Goal: Task Accomplishment & Management: Manage account settings

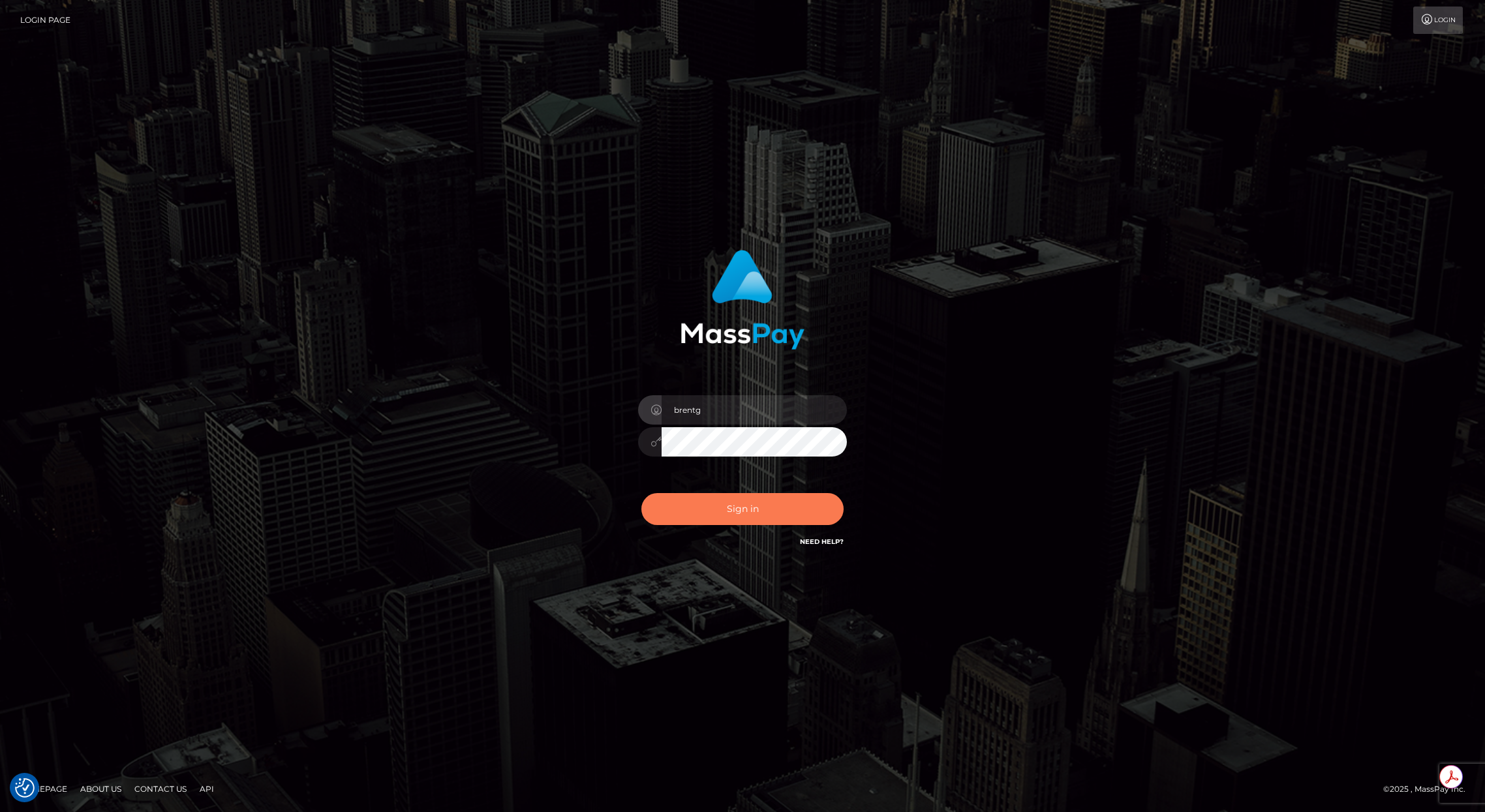
click at [744, 505] on button "Sign in" at bounding box center [742, 509] width 202 height 32
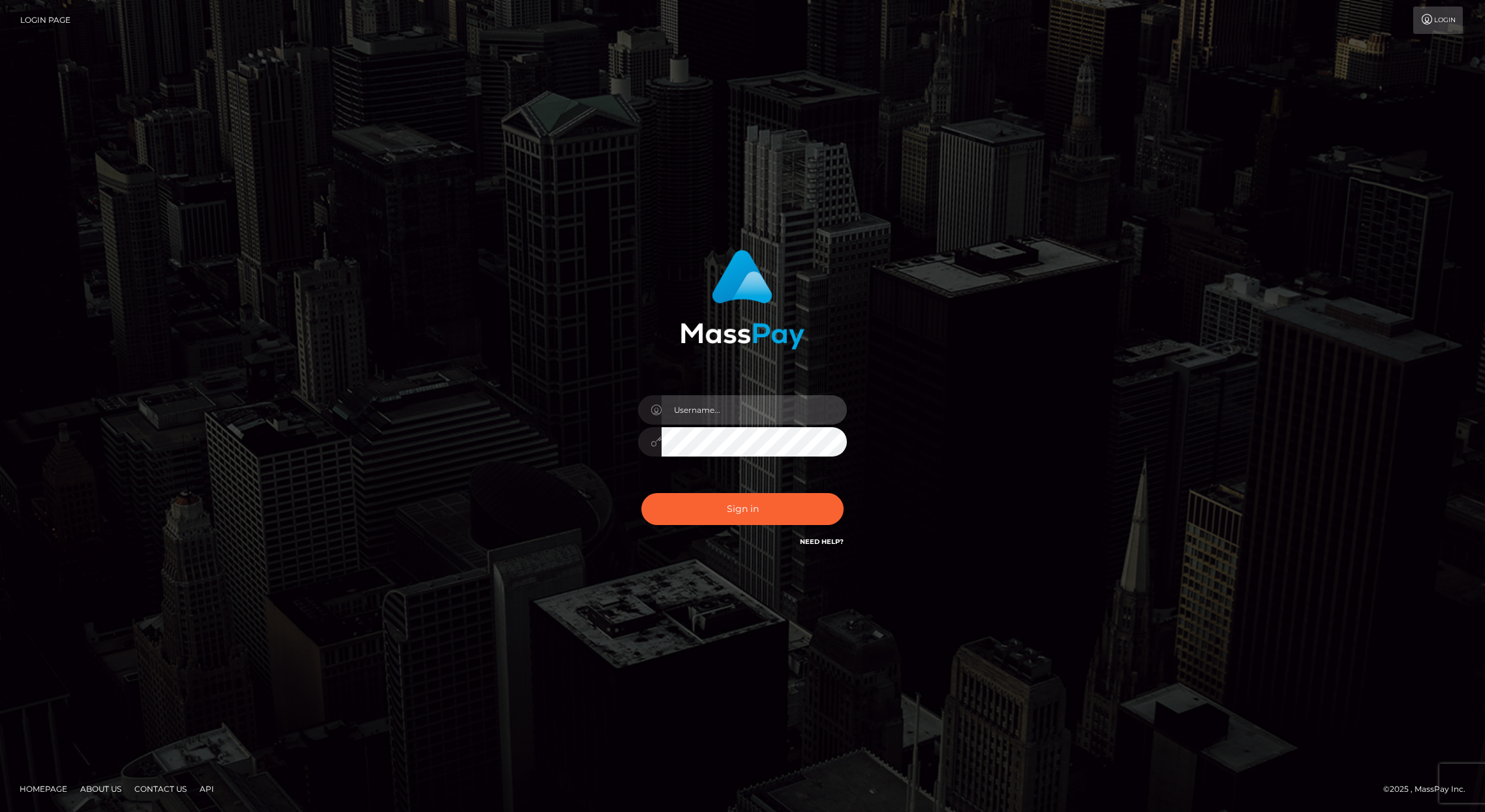
type input "brentg"
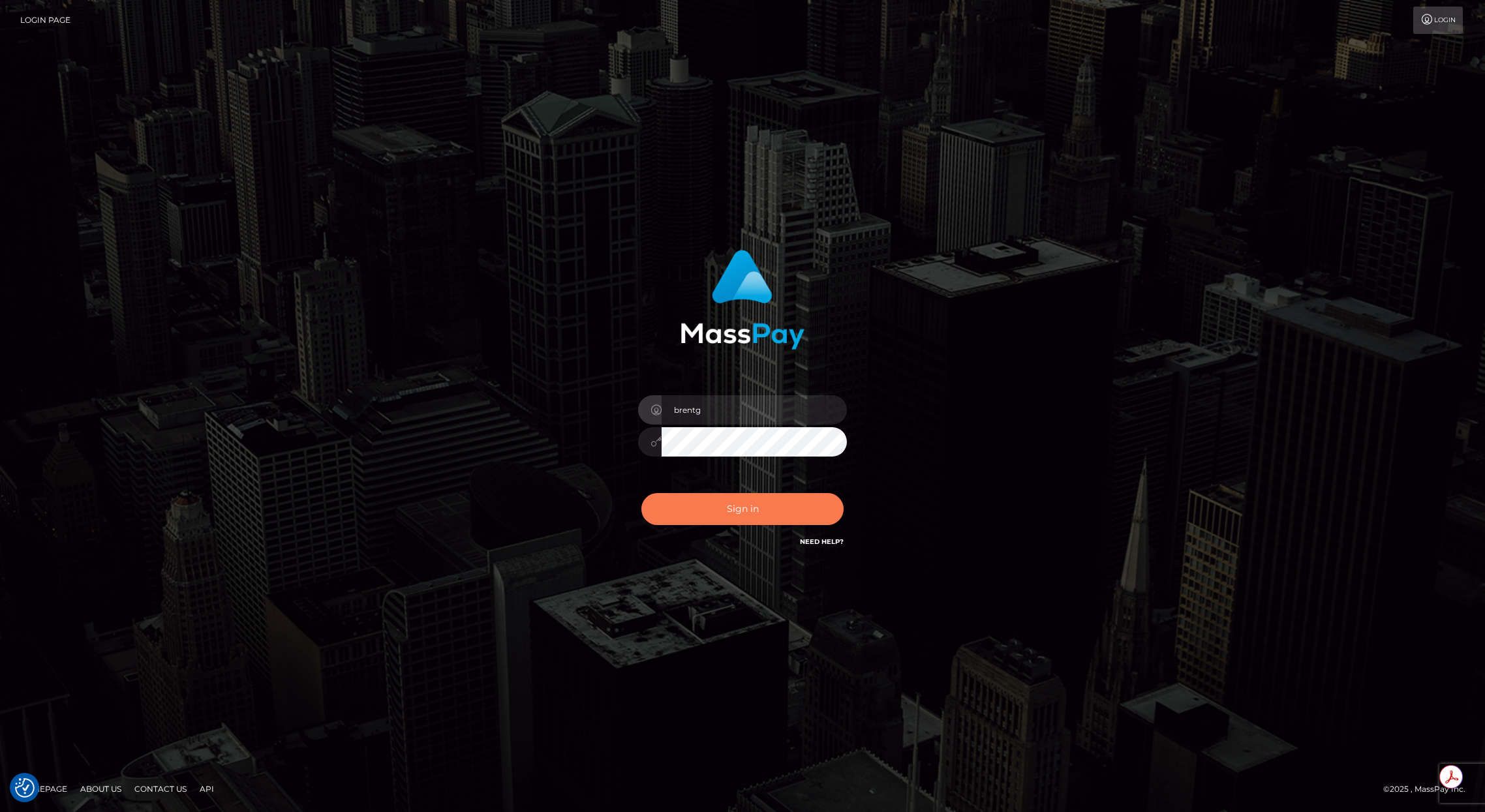
click at [707, 515] on button "Sign in" at bounding box center [742, 509] width 202 height 32
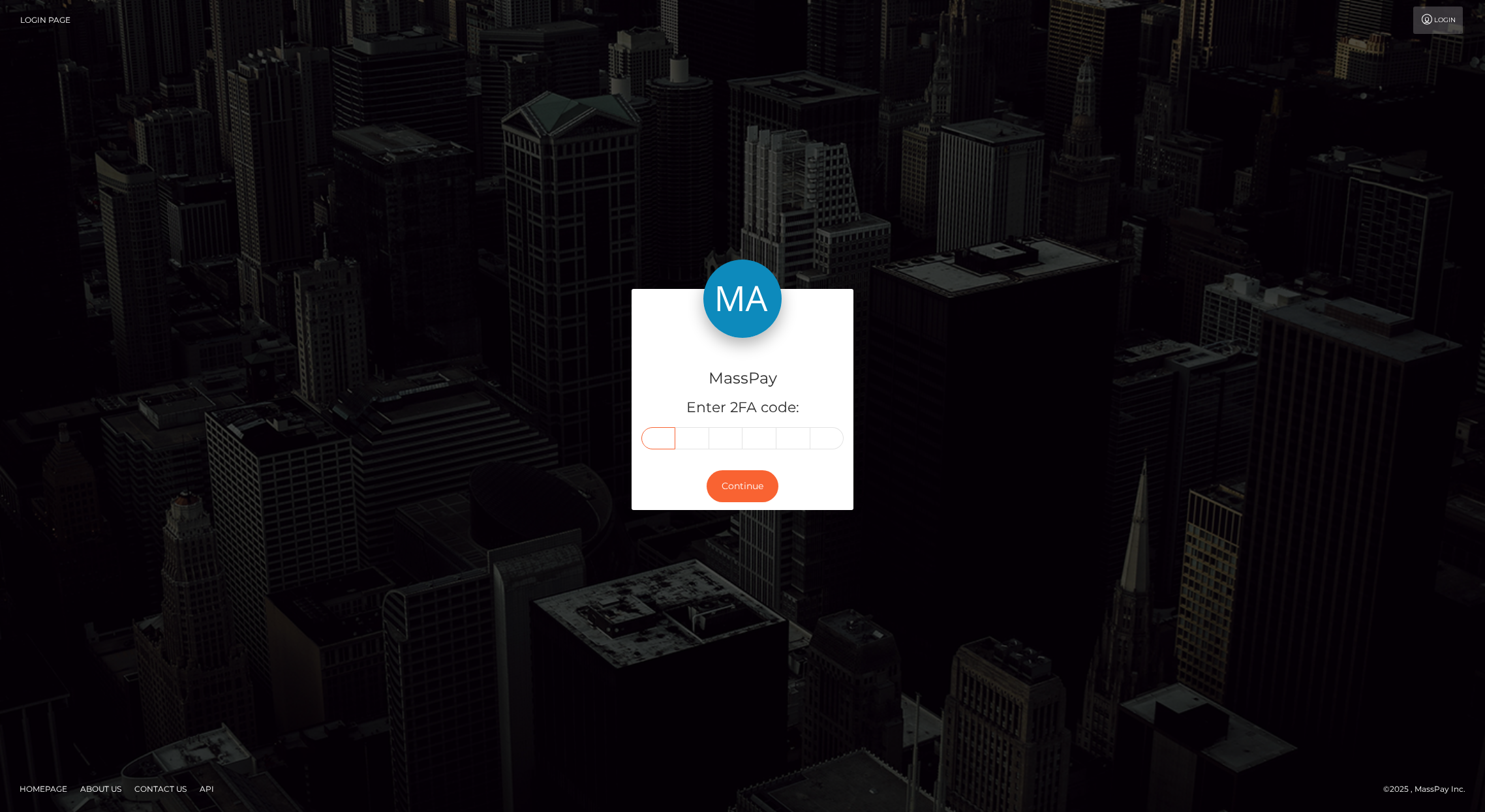
paste input "7"
type input "7"
type input "4"
type input "3"
type input "4"
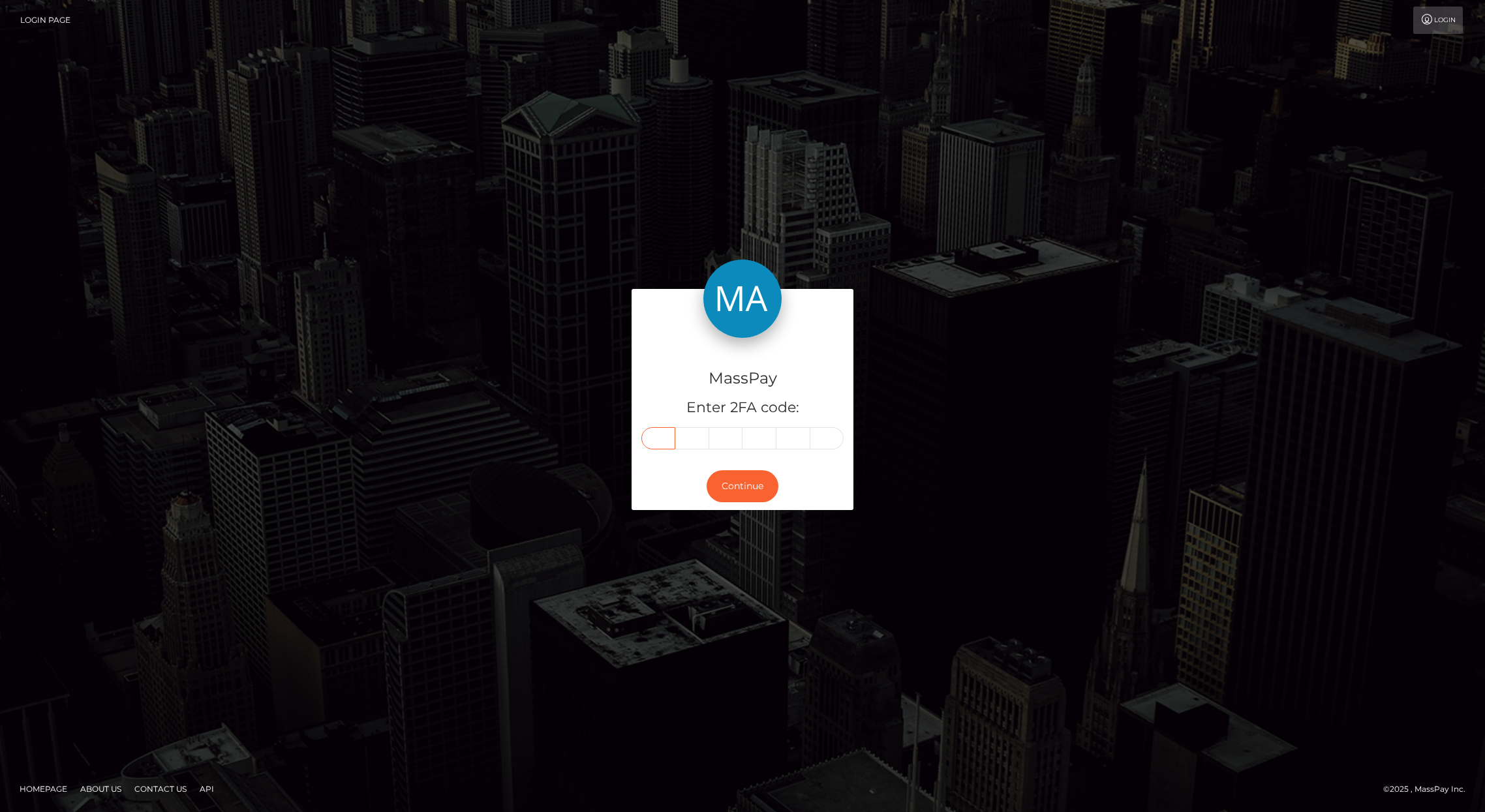
type input "3"
type input "1"
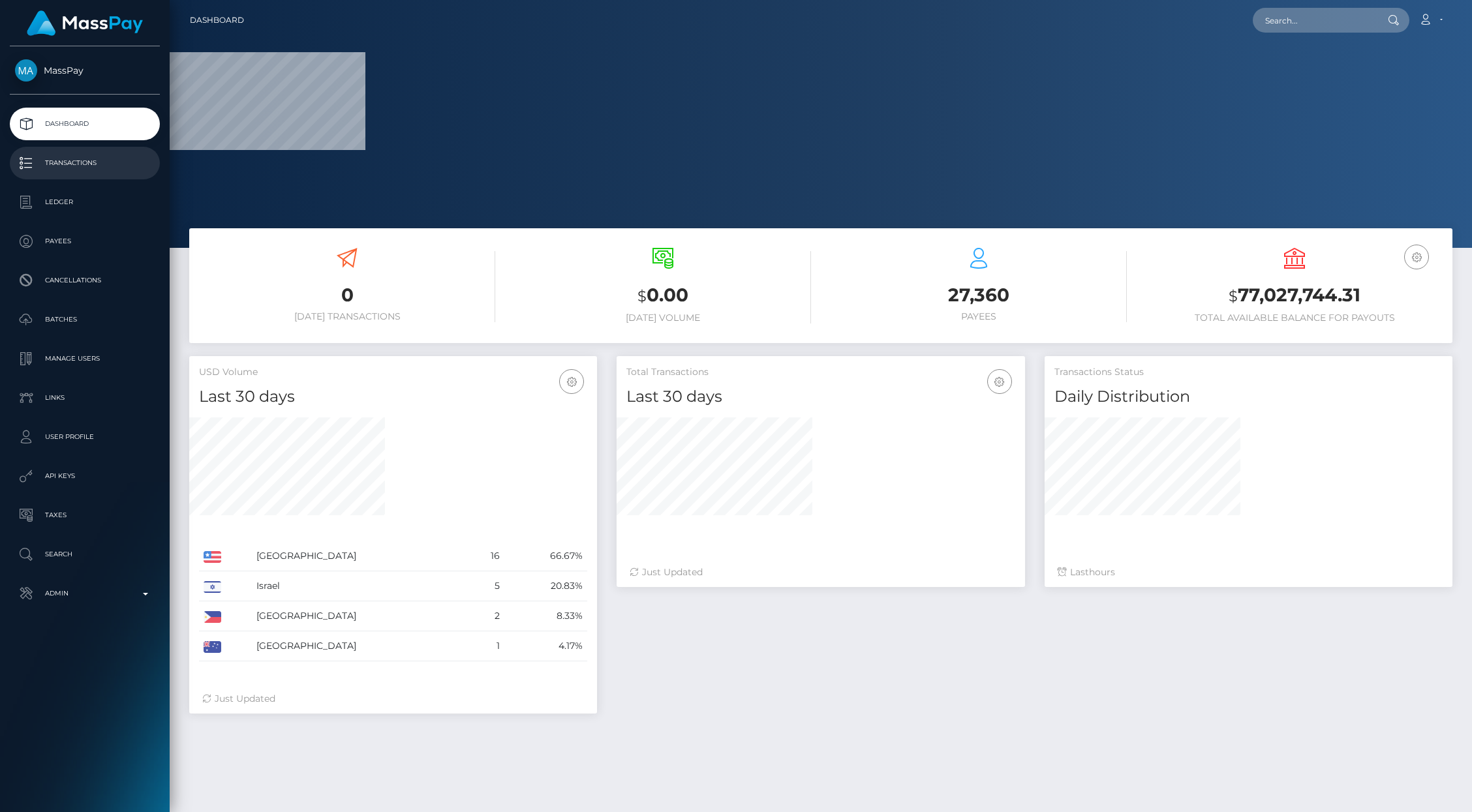
click at [67, 162] on p "Transactions" at bounding box center [84, 163] width 140 height 20
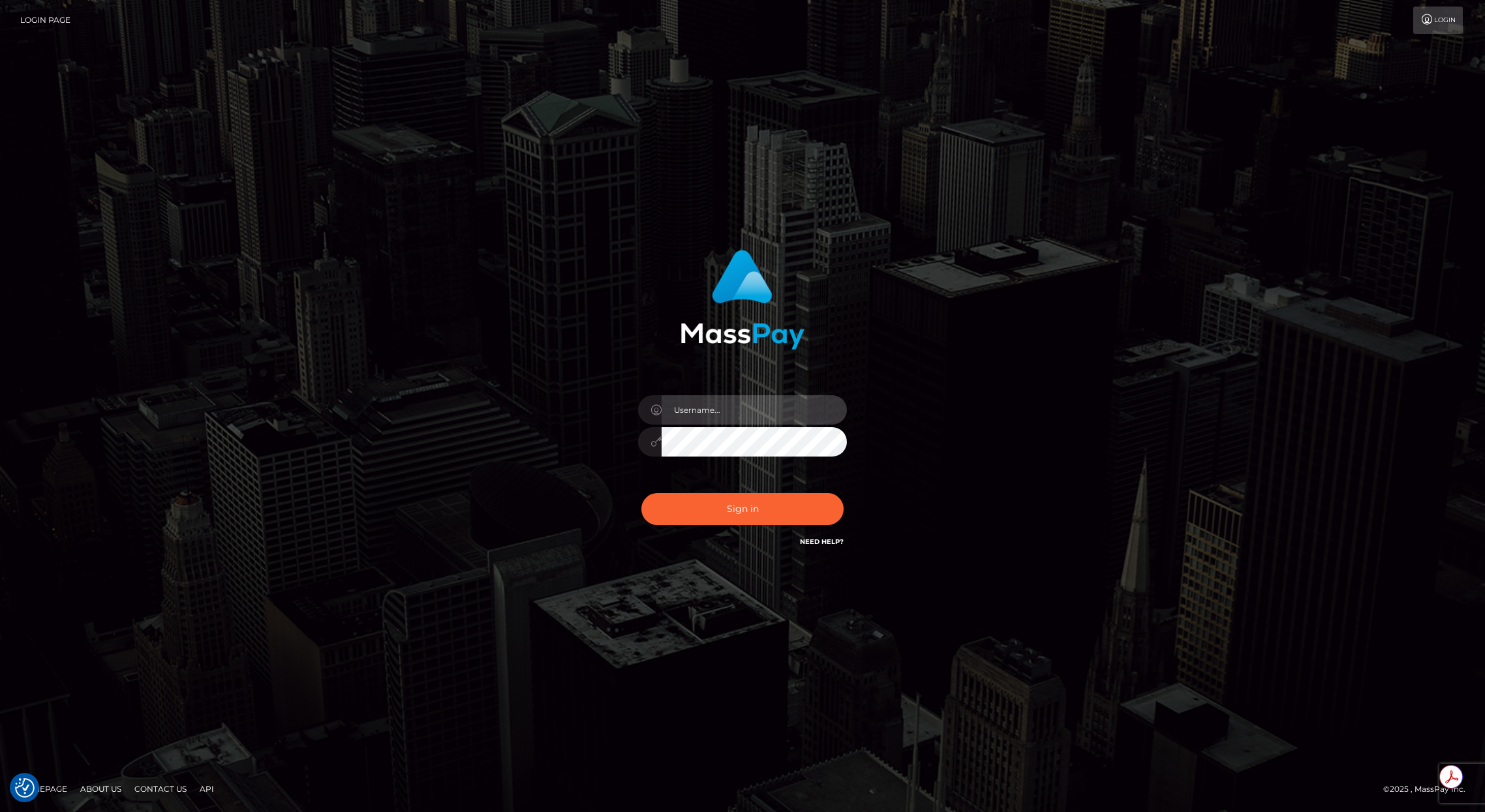
type input "brentg"
click at [692, 506] on button "Sign in" at bounding box center [742, 509] width 202 height 32
type input "brentg"
click at [693, 503] on button "Sign in" at bounding box center [742, 509] width 202 height 32
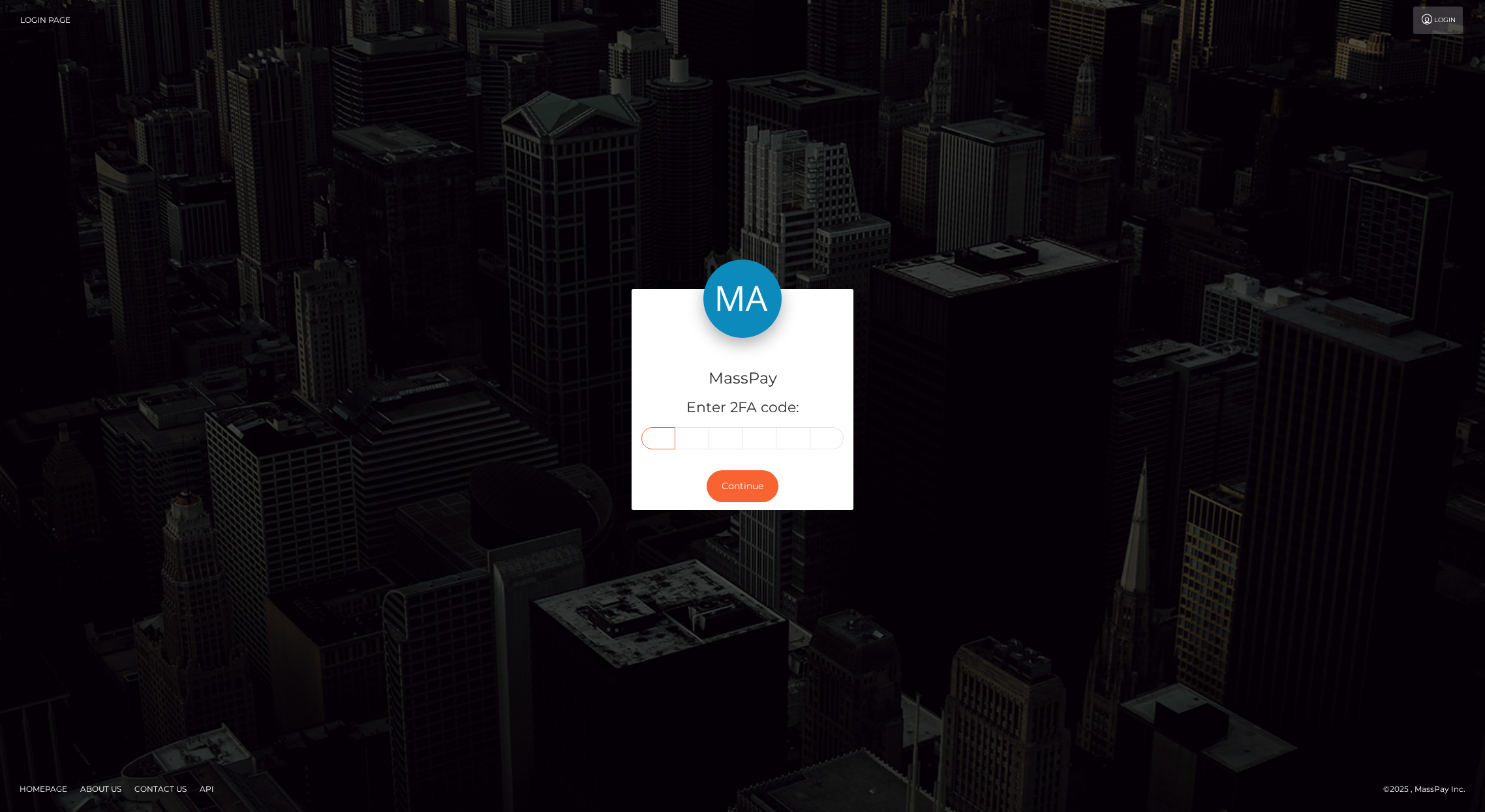
paste input "3"
type input "3"
type input "0"
type input "6"
type input "9"
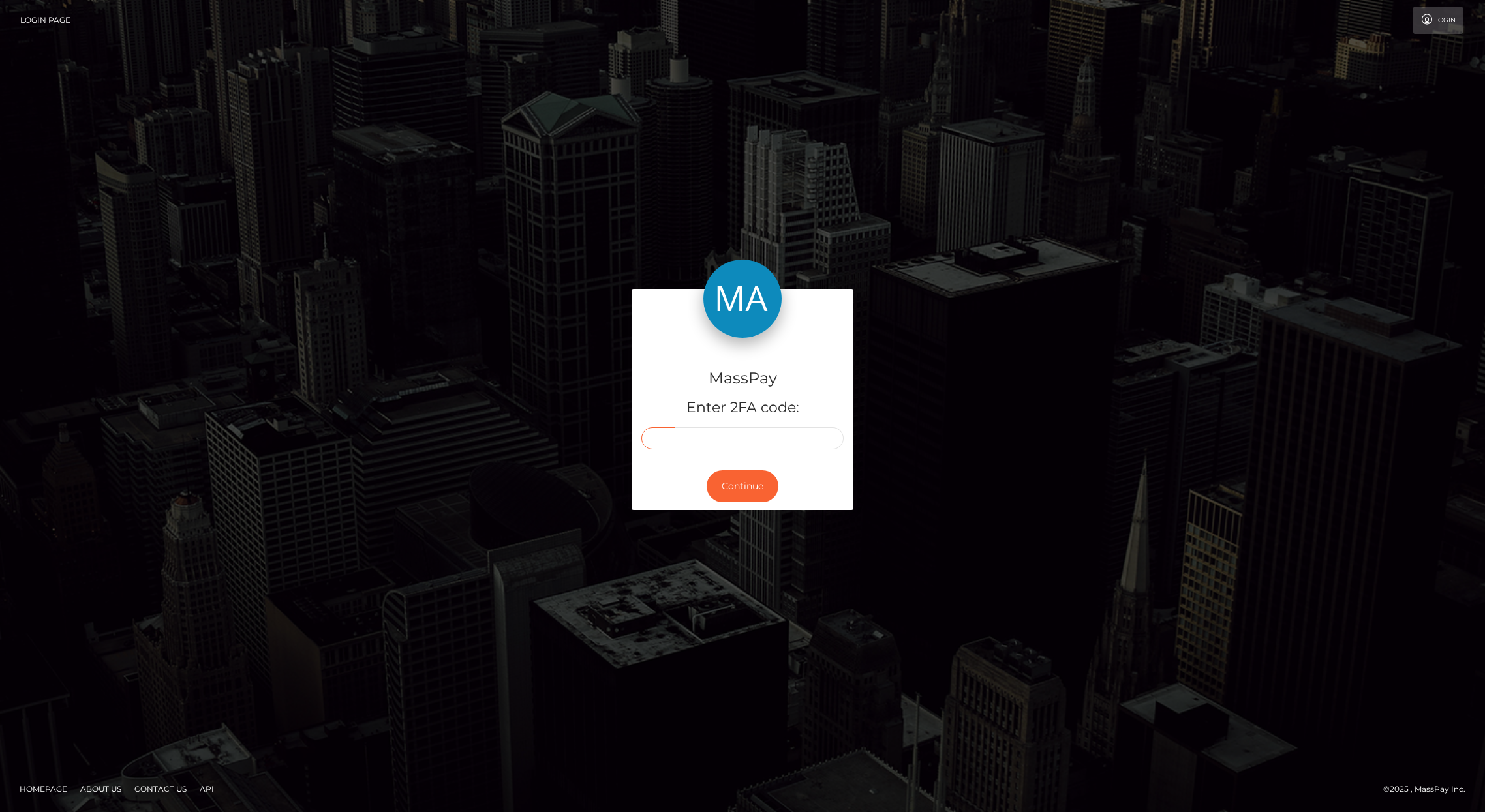
type input "5"
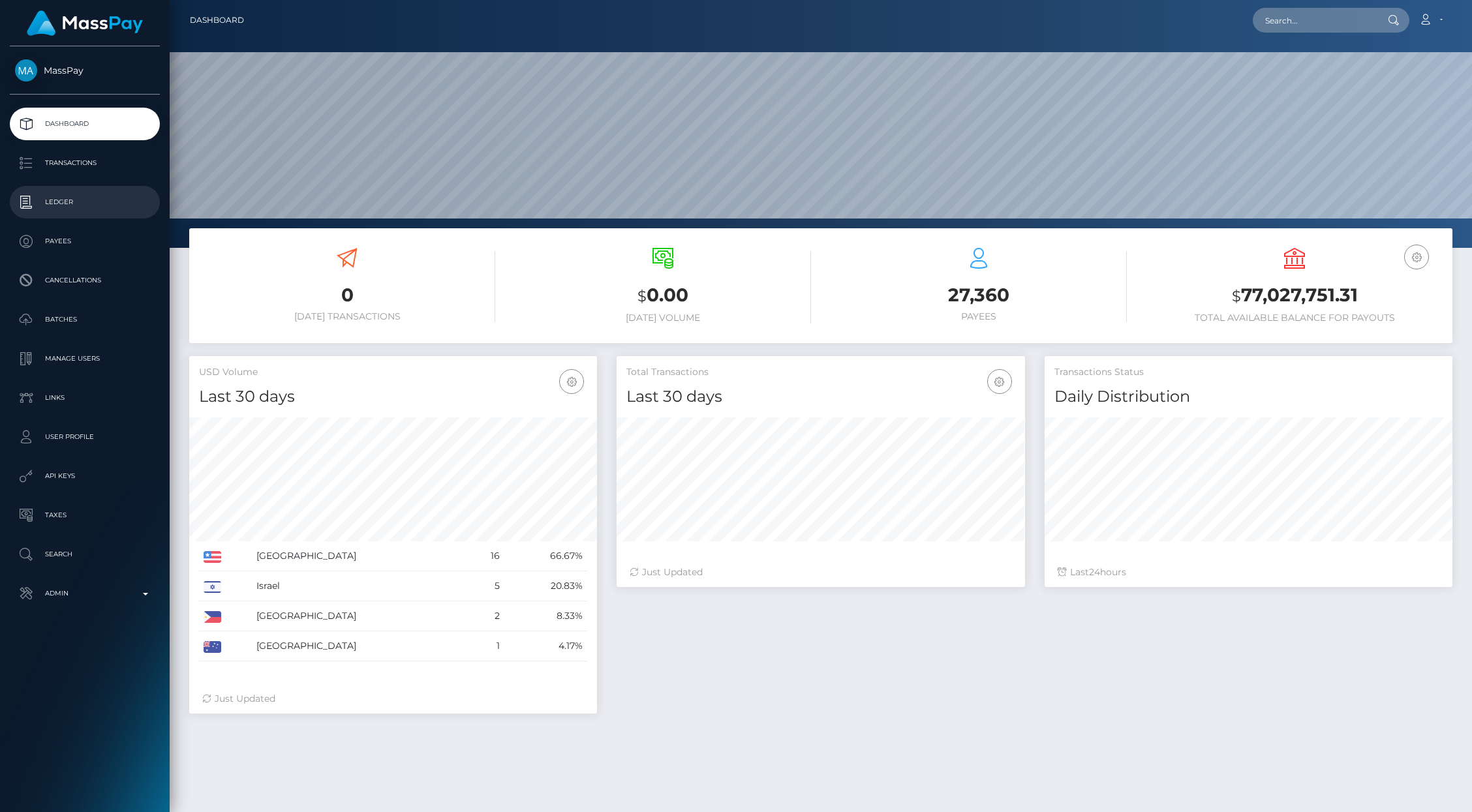
scroll to position [231, 408]
click at [91, 165] on p "Transactions" at bounding box center [84, 163] width 140 height 20
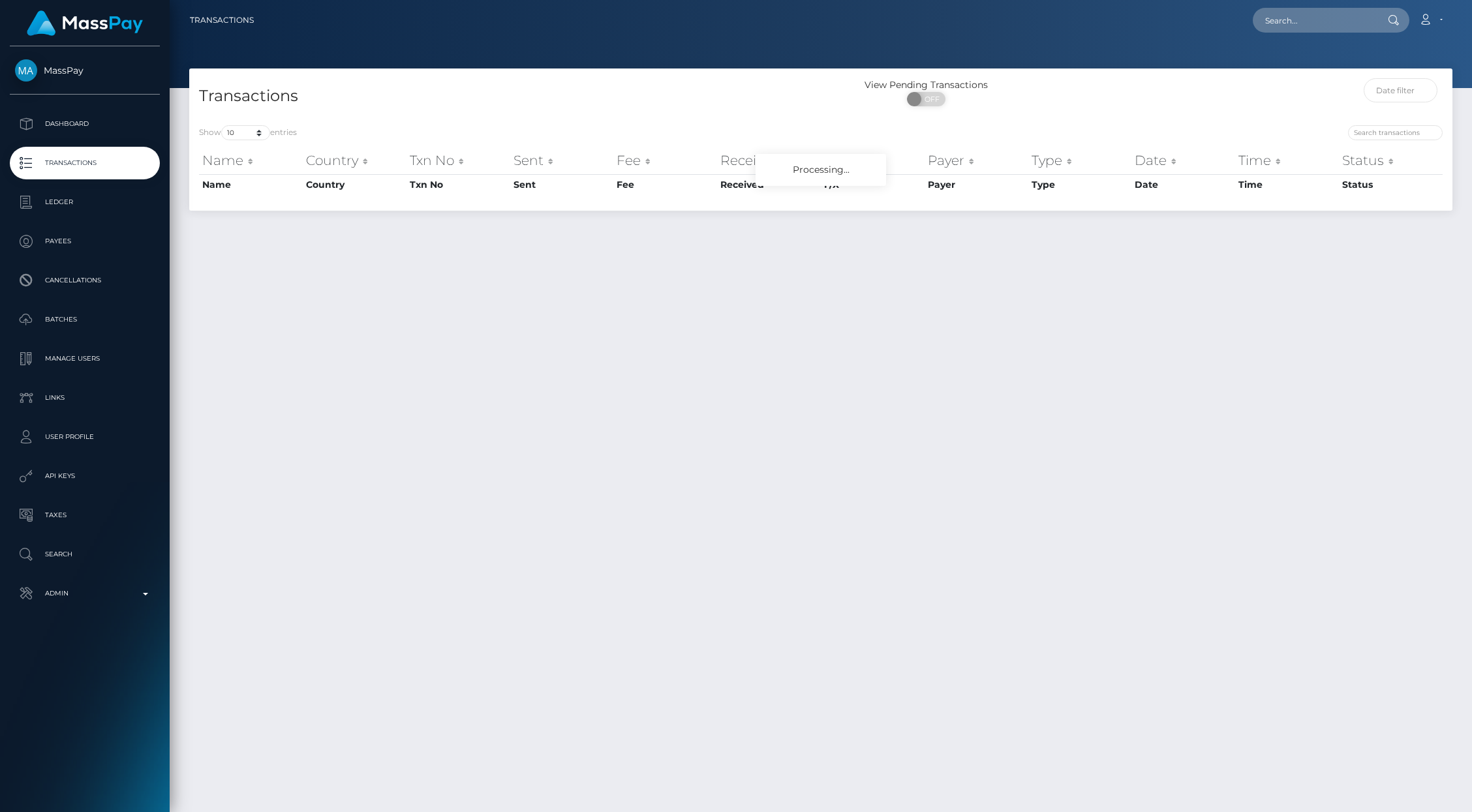
click at [133, 597] on p "Admin" at bounding box center [84, 593] width 140 height 20
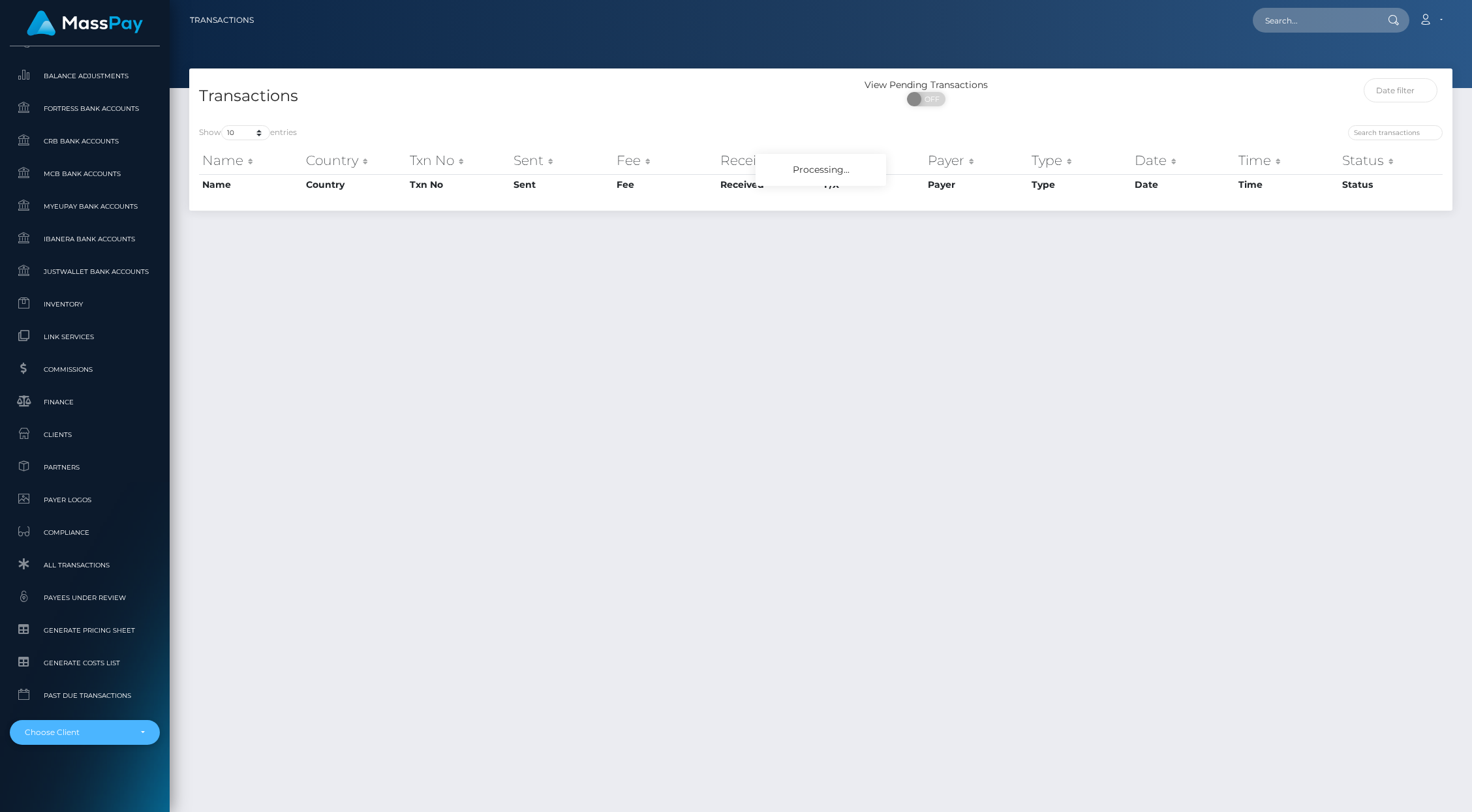
click at [73, 723] on div "Choose Client" at bounding box center [84, 732] width 150 height 25
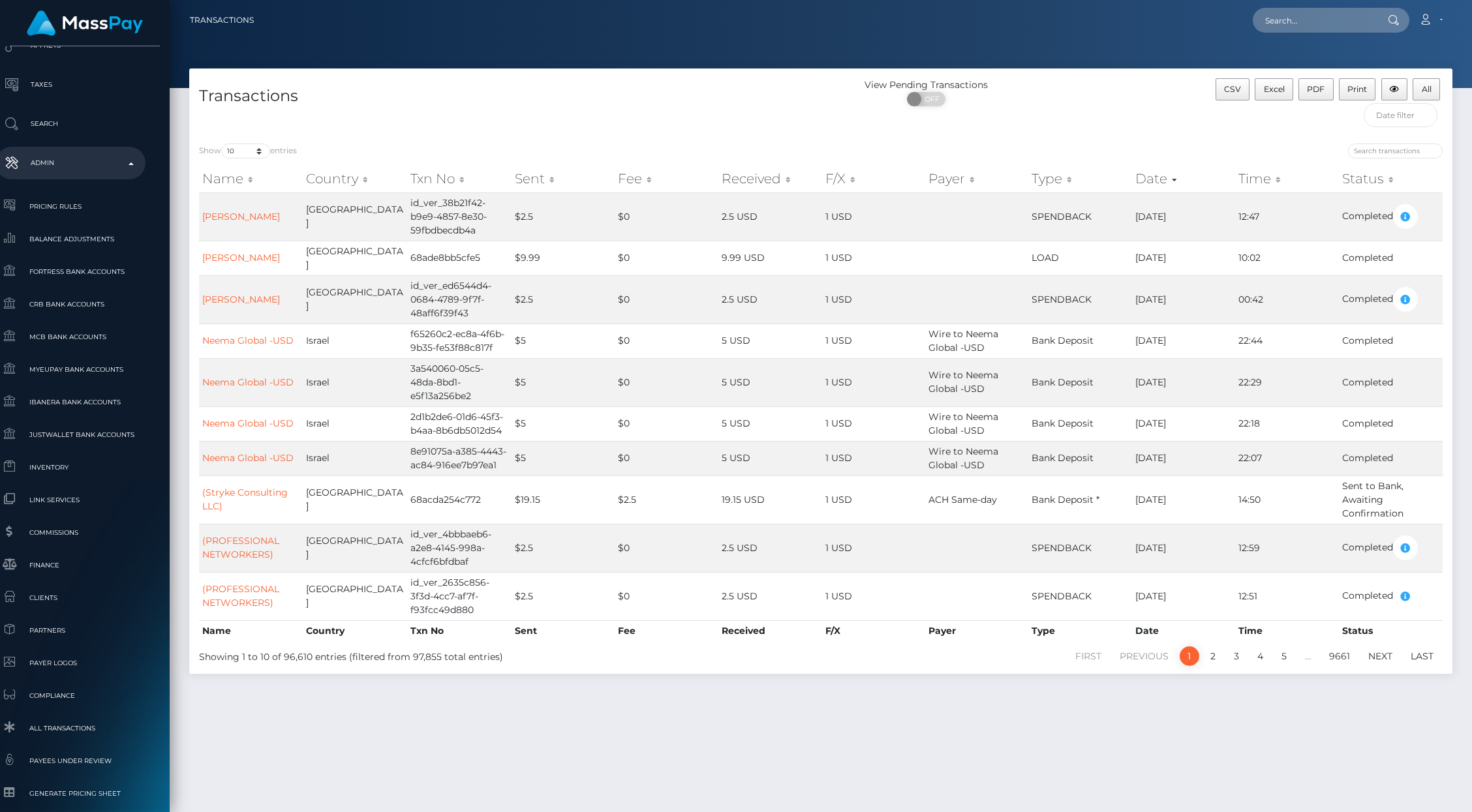
type input "mpw"
select select "263"
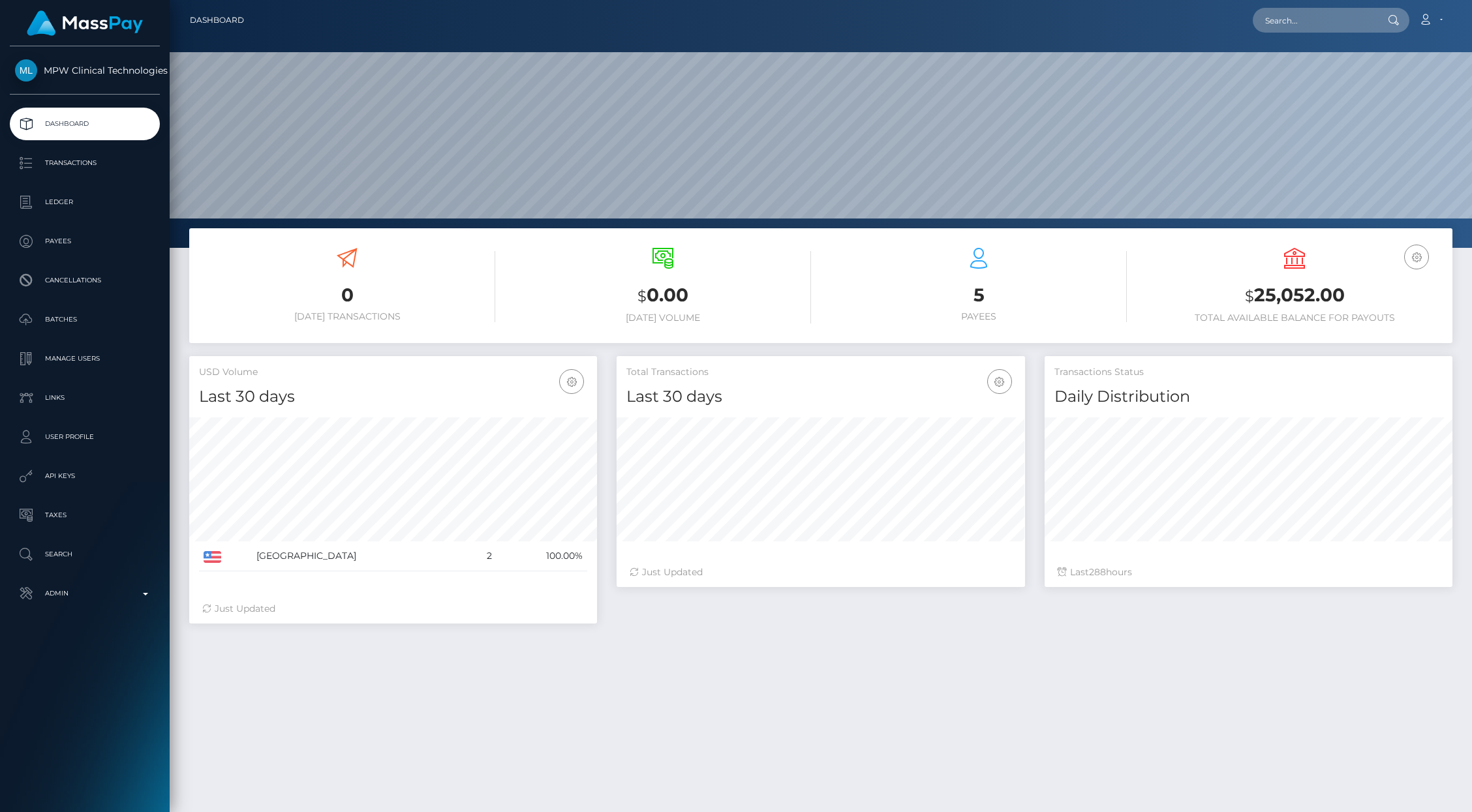
scroll to position [231, 408]
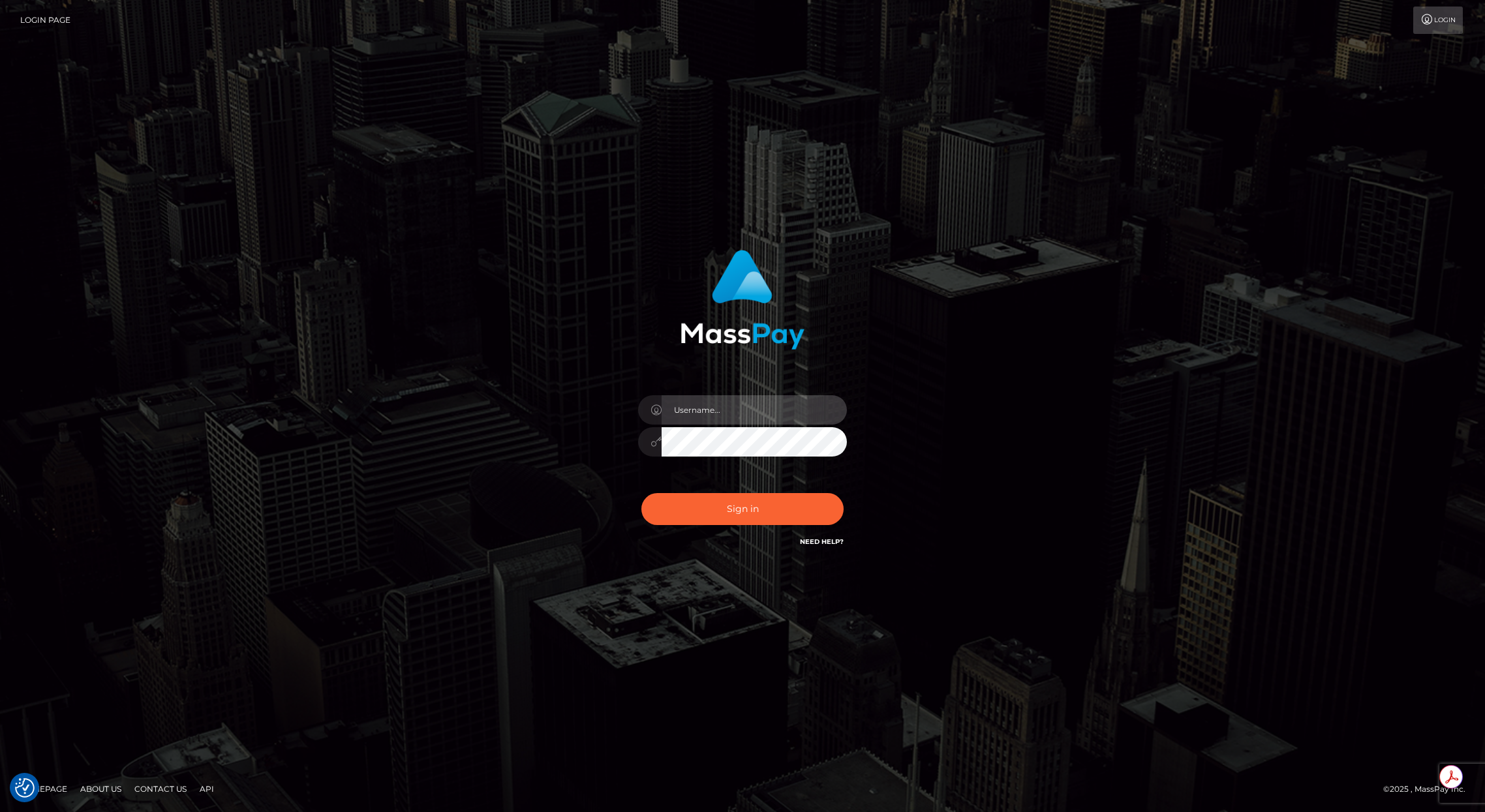
type input "brentg"
click at [740, 499] on button "Sign in" at bounding box center [742, 509] width 202 height 32
type input "brentg"
click at [712, 505] on button "Sign in" at bounding box center [742, 509] width 202 height 32
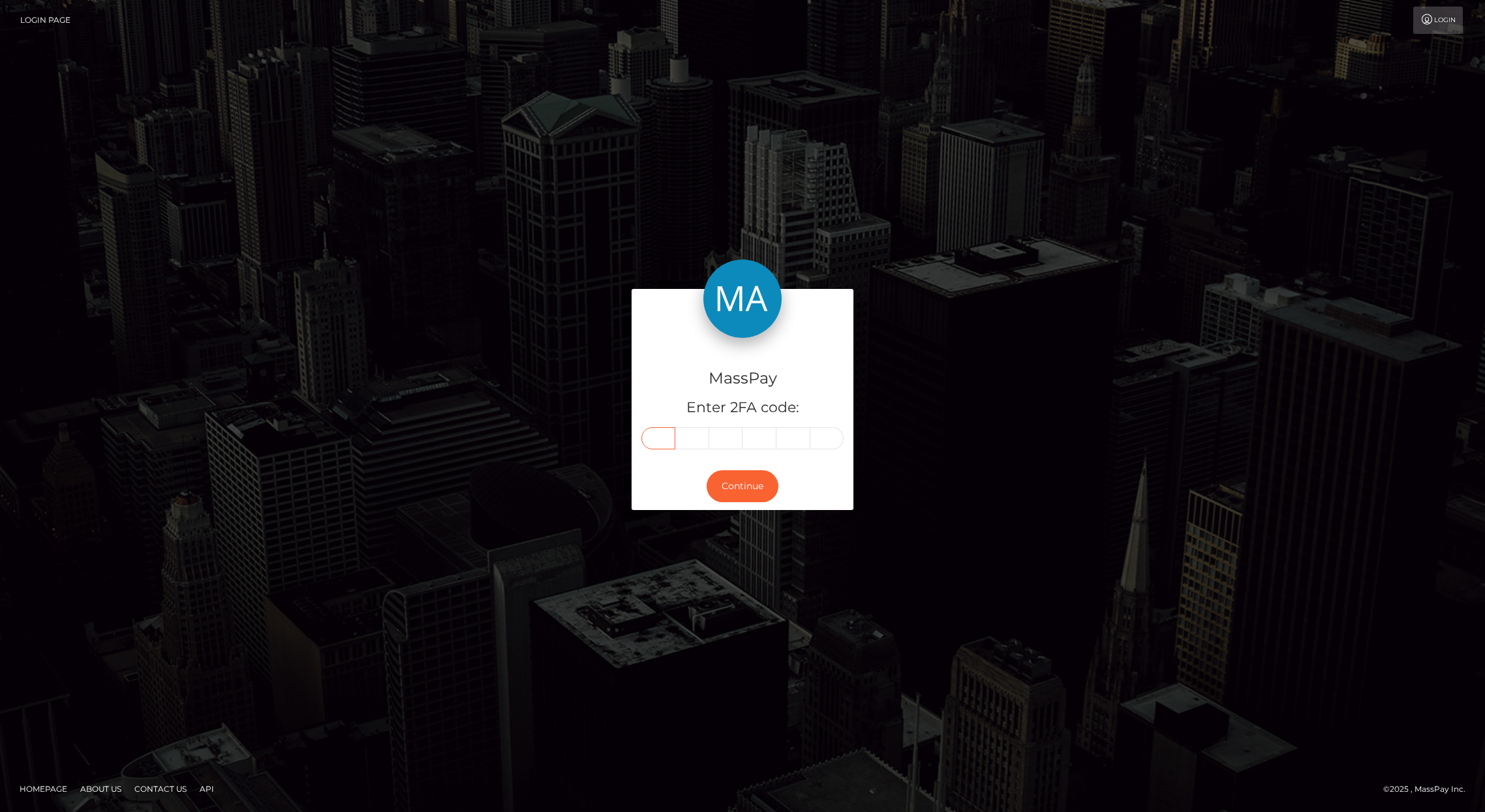
paste input "4"
type input "4"
type input "0"
type input "4"
type input "9"
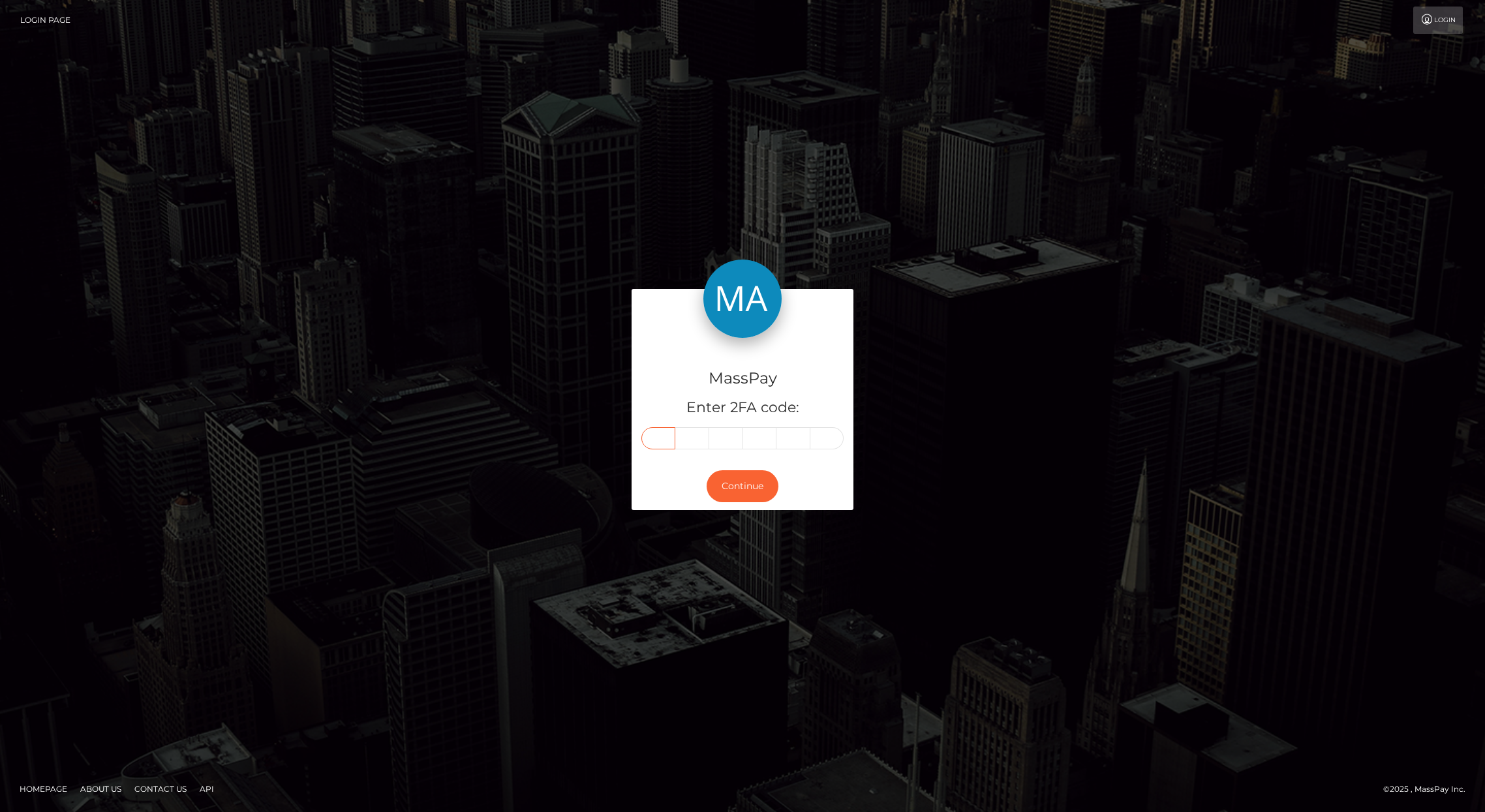
type input "8"
type input "6"
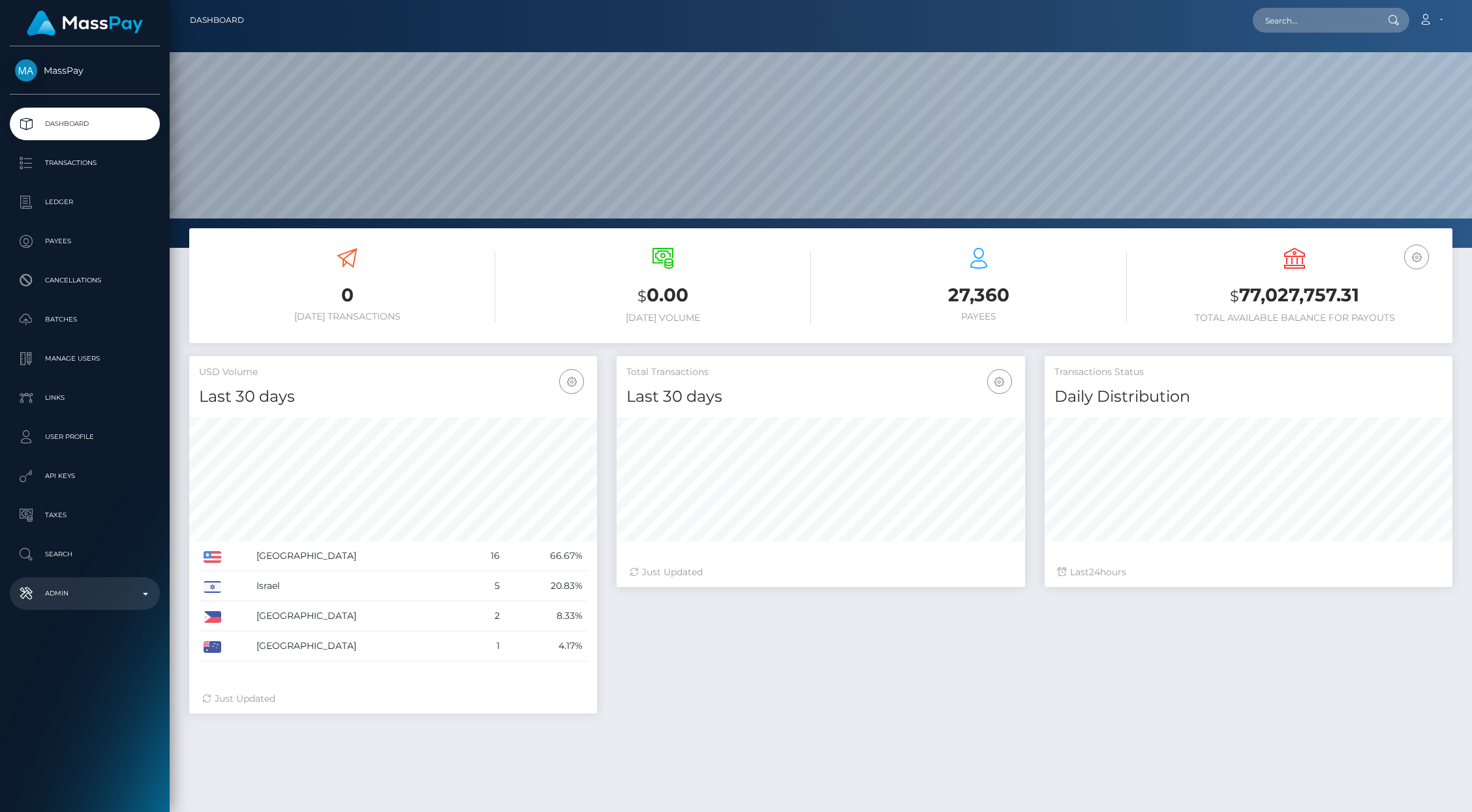
scroll to position [231, 408]
click at [139, 589] on p "Admin" at bounding box center [84, 593] width 140 height 20
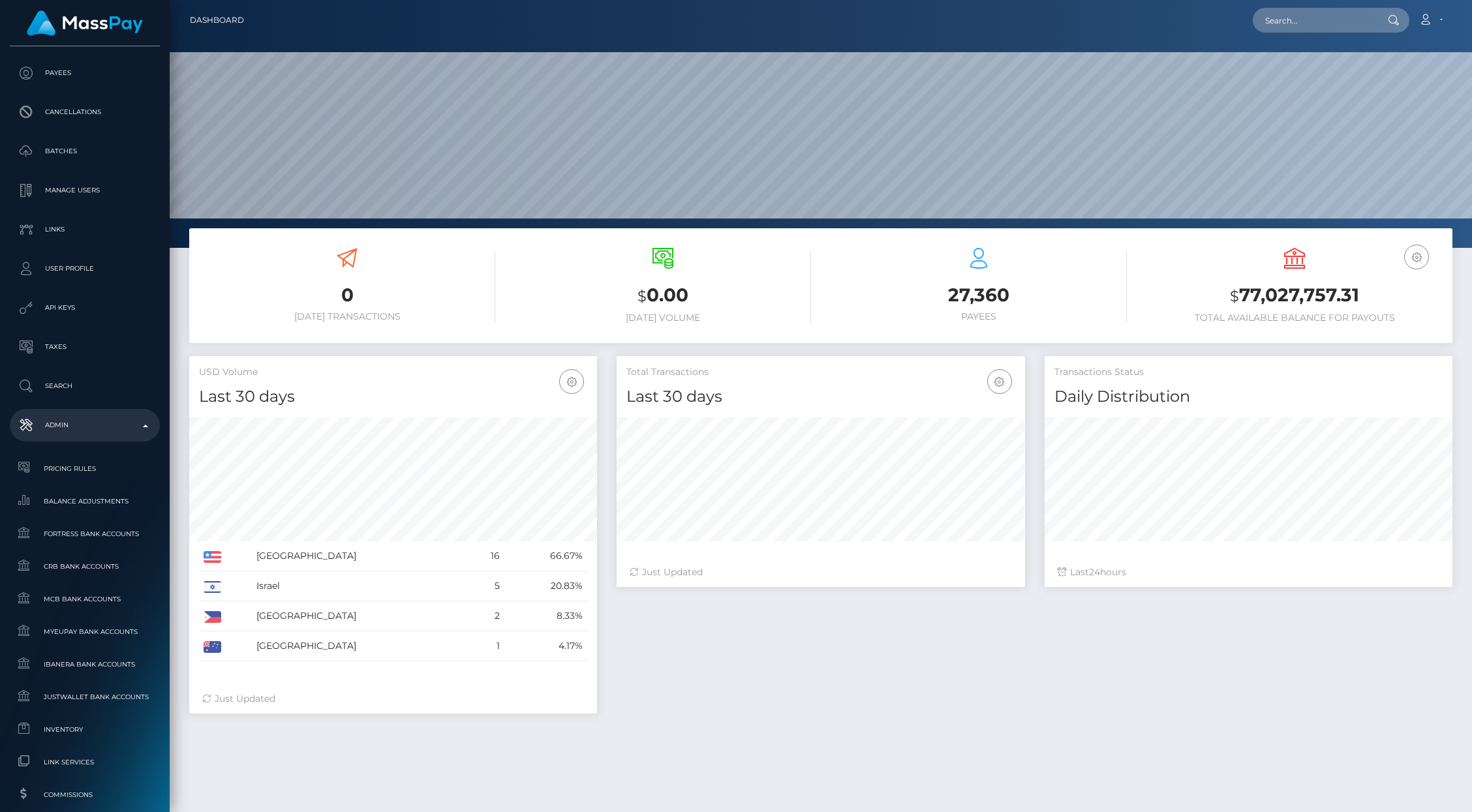
scroll to position [243, 0]
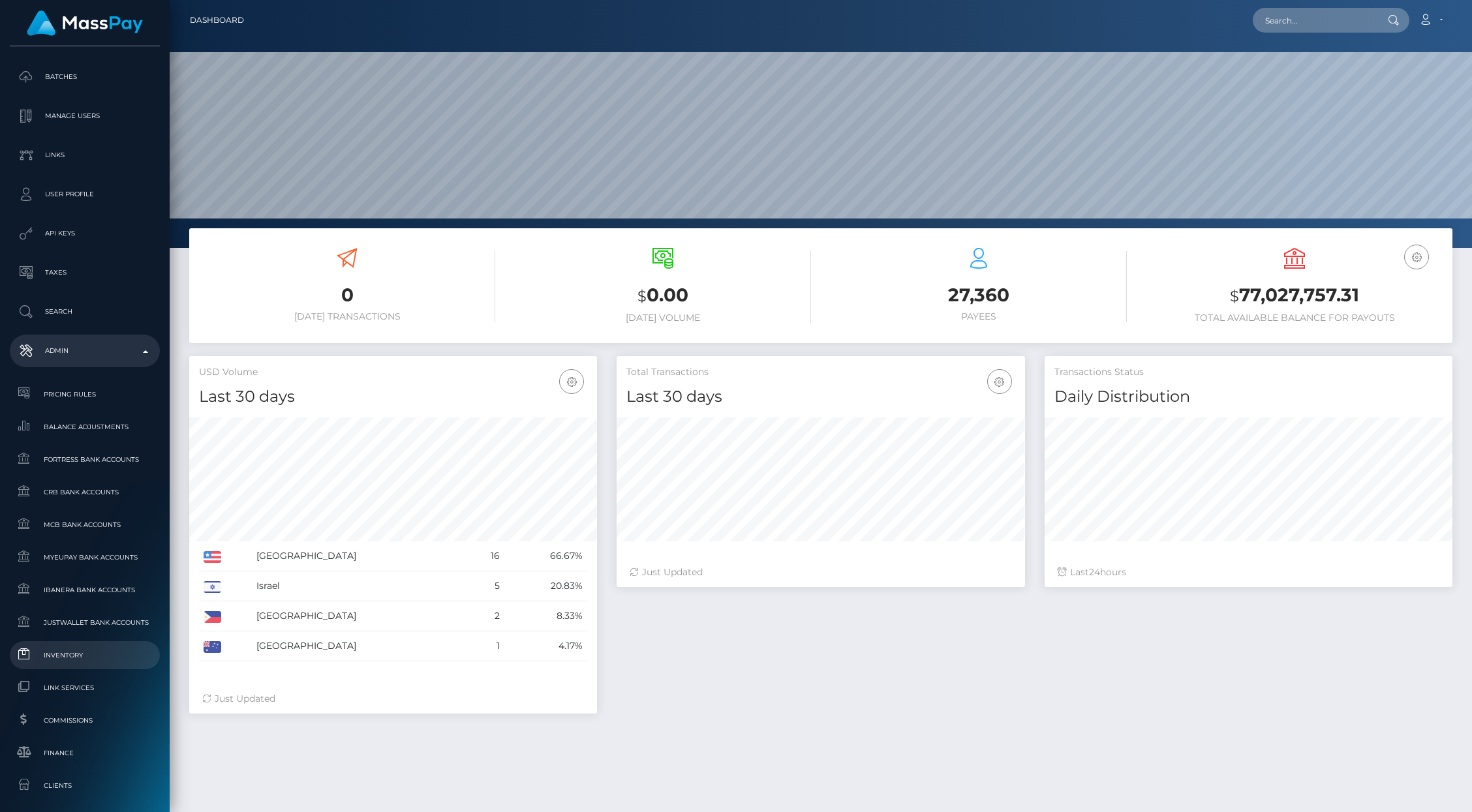
click at [88, 660] on span "Inventory" at bounding box center [84, 655] width 140 height 15
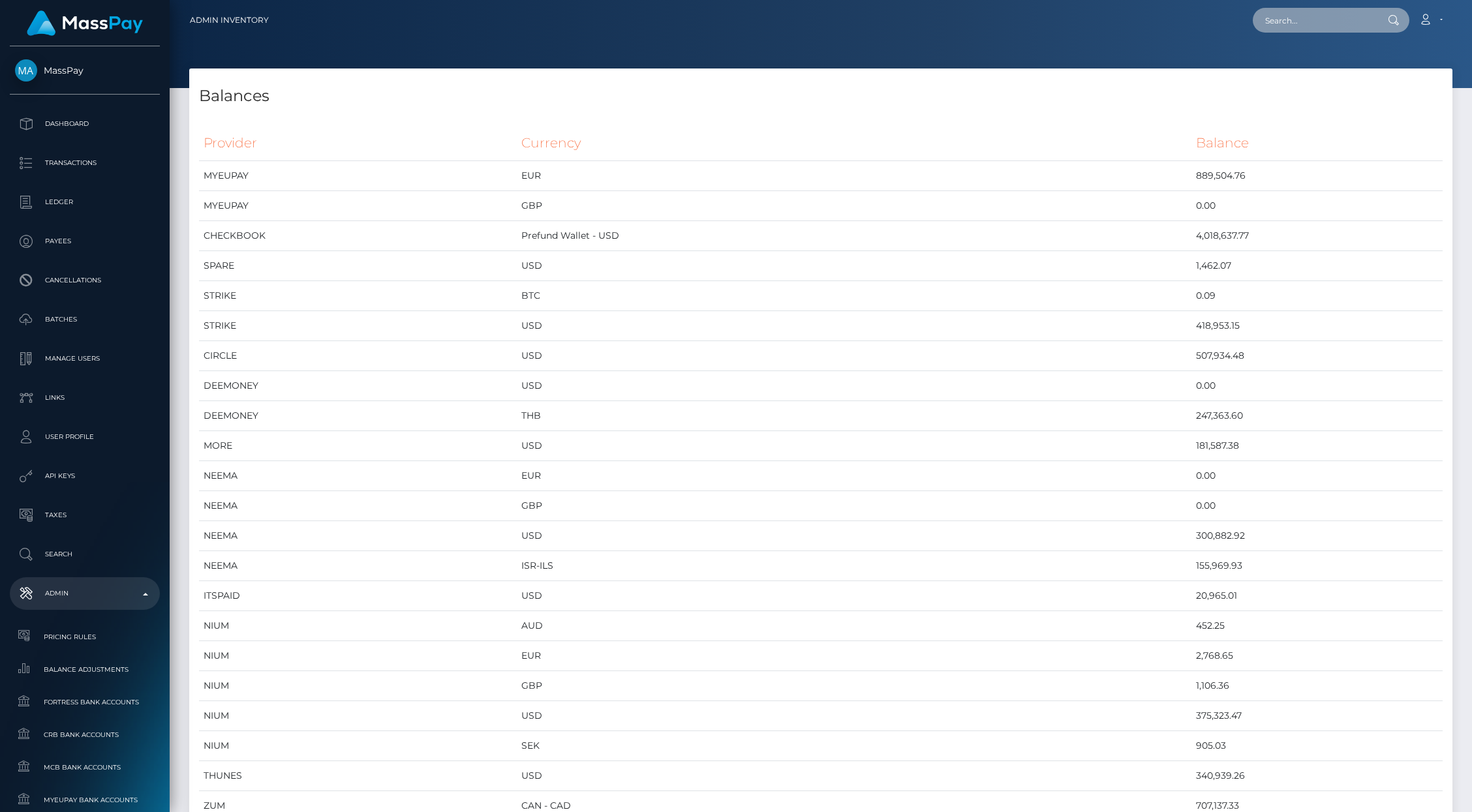
click at [1293, 11] on input "text" at bounding box center [1314, 20] width 123 height 25
paste input "pout_WY1e4oQl0E7n0"
type input "pout_WY1e4oQl0E7n0"
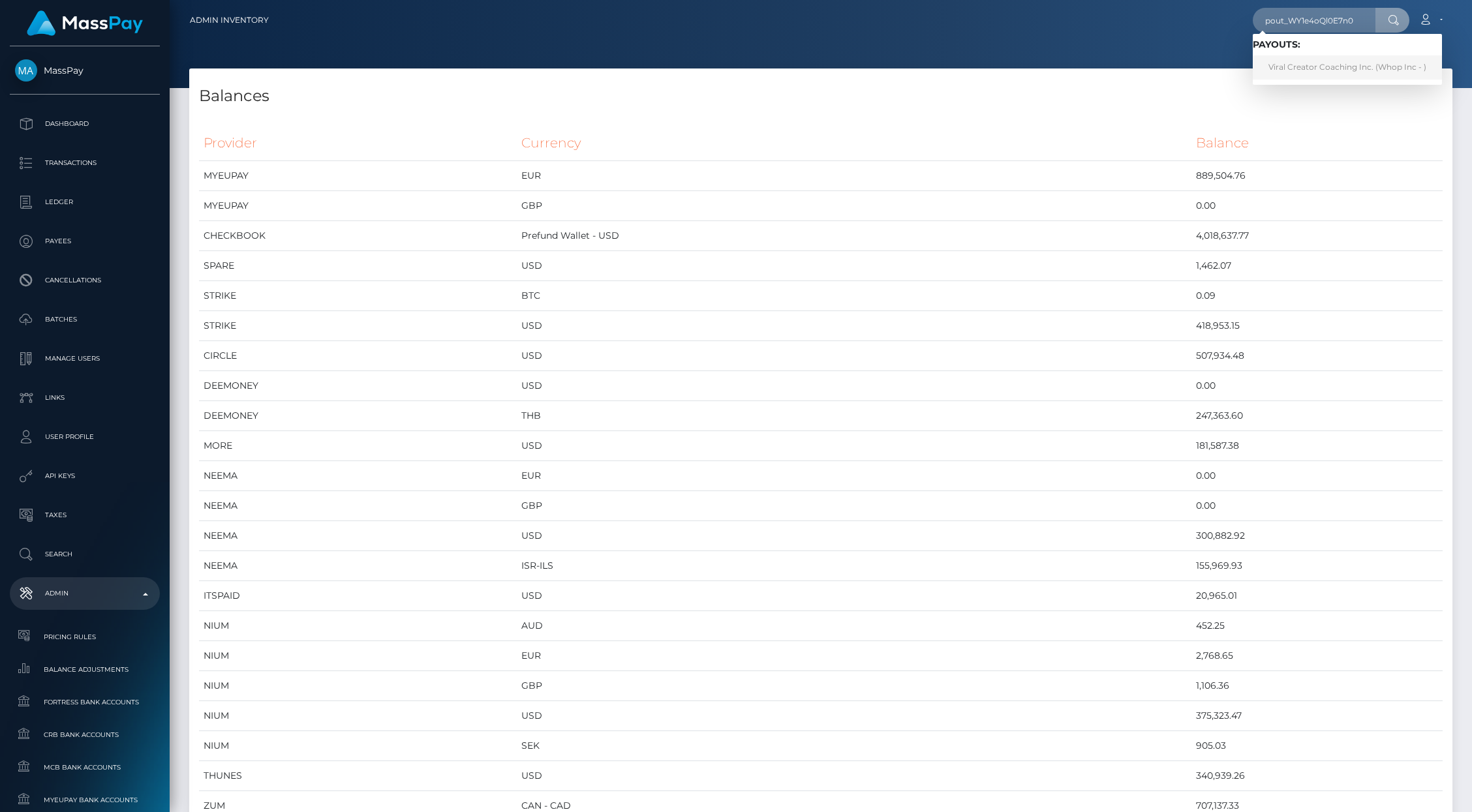
click at [1289, 62] on link "Viral Creator Coaching Inc. (Whop Inc - )" at bounding box center [1346, 67] width 189 height 24
click at [1289, 62] on div at bounding box center [820, 44] width 1302 height 88
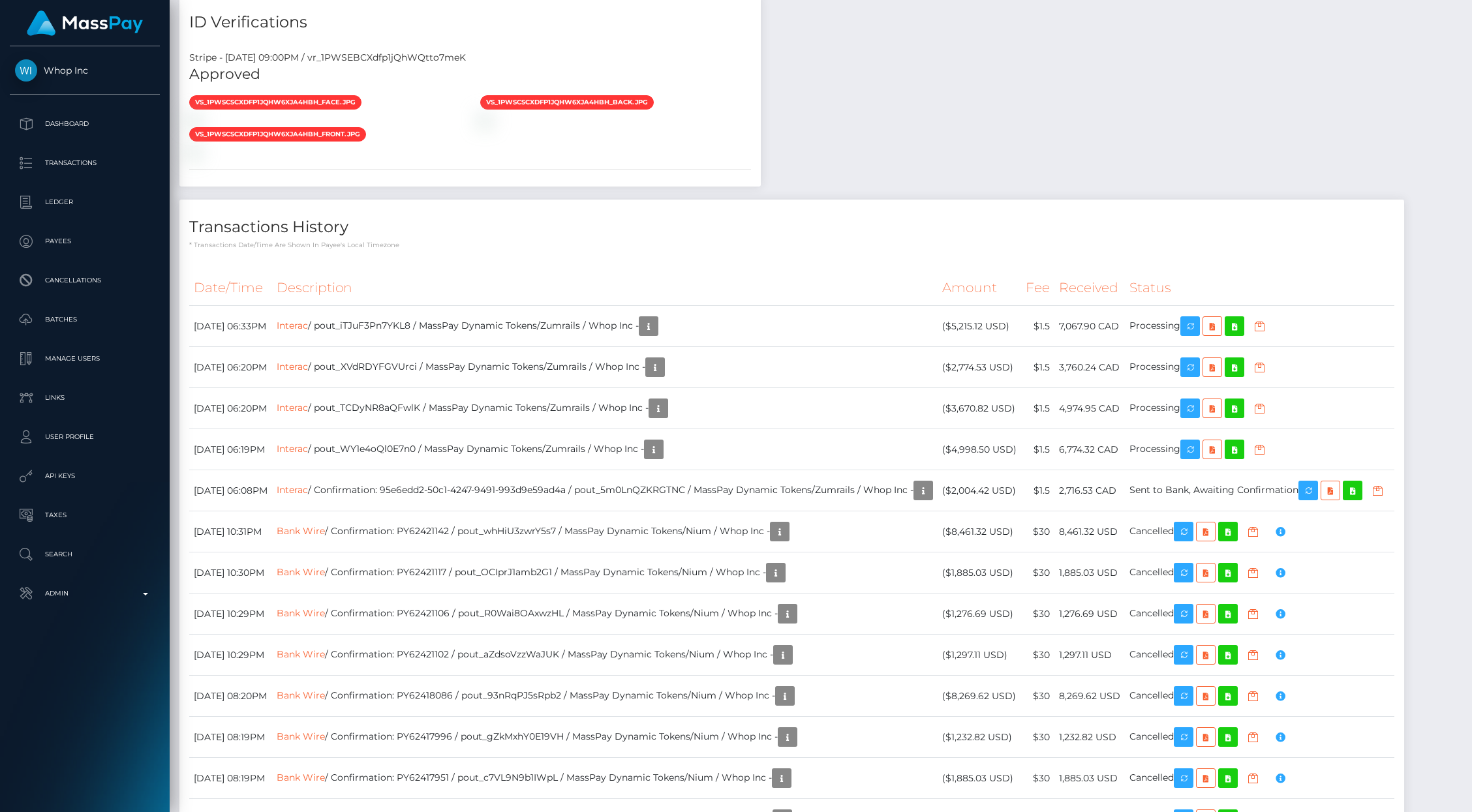
scroll to position [791, 0]
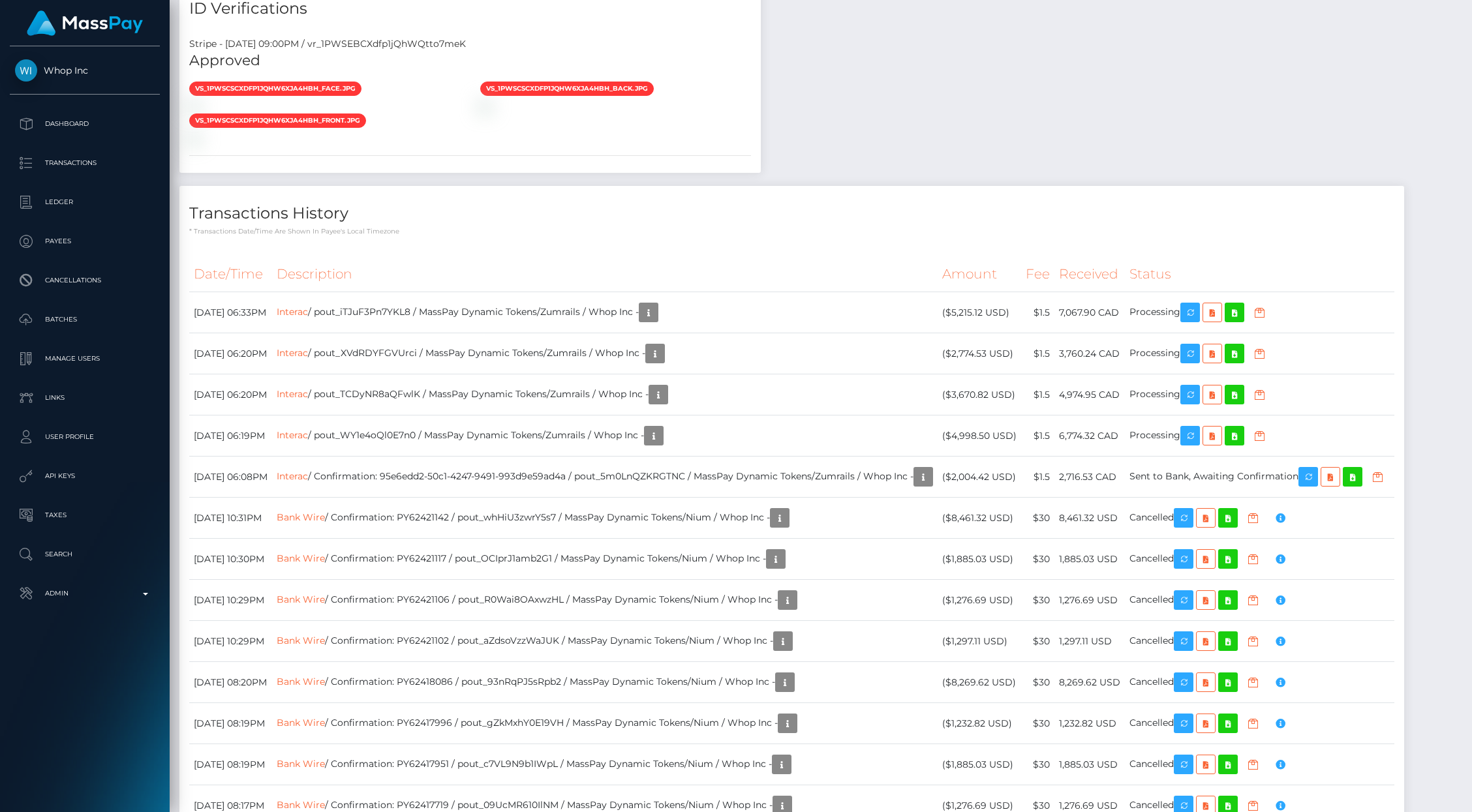
click at [445, 113] on div at bounding box center [325, 106] width 291 height 14
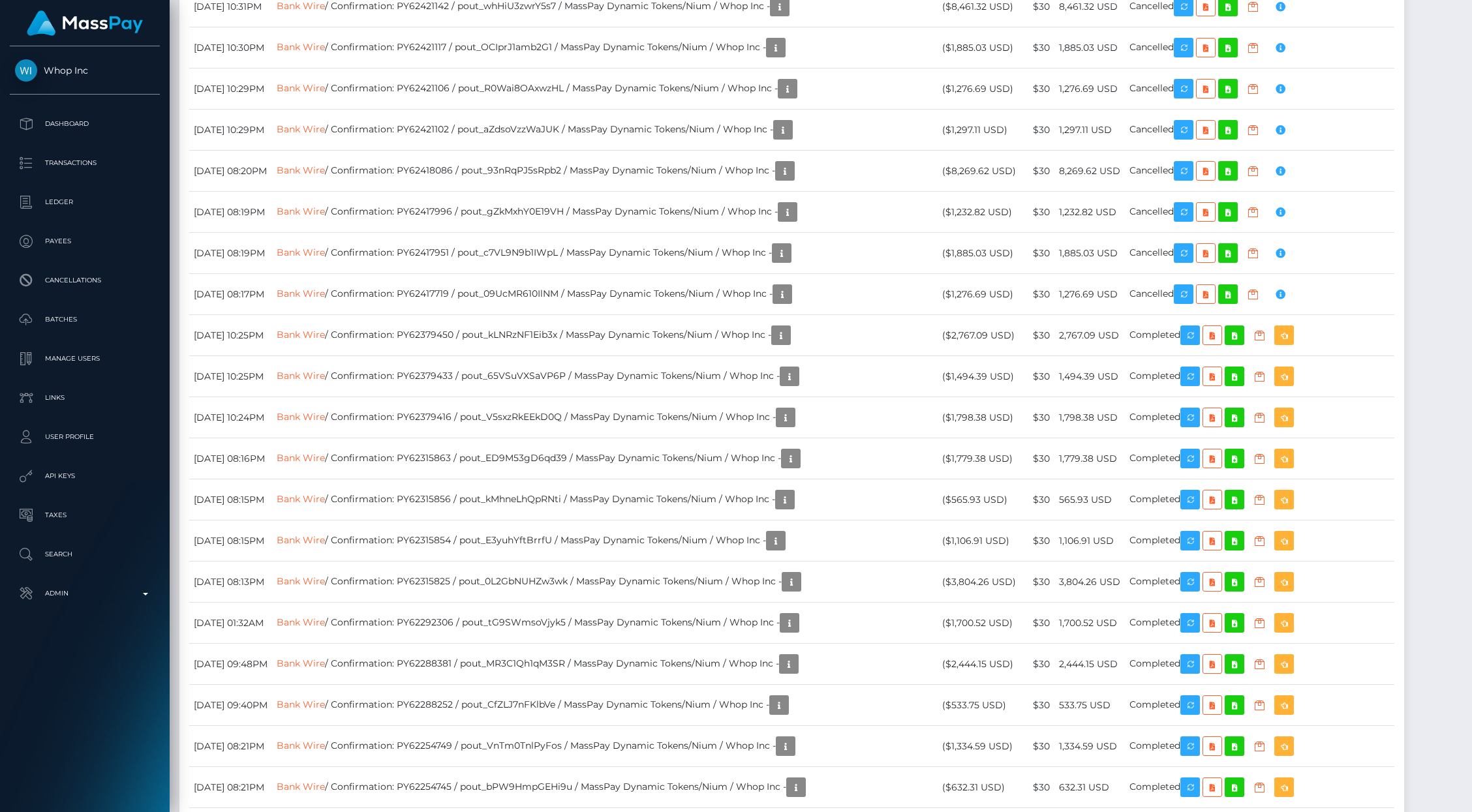
scroll to position [1325, 0]
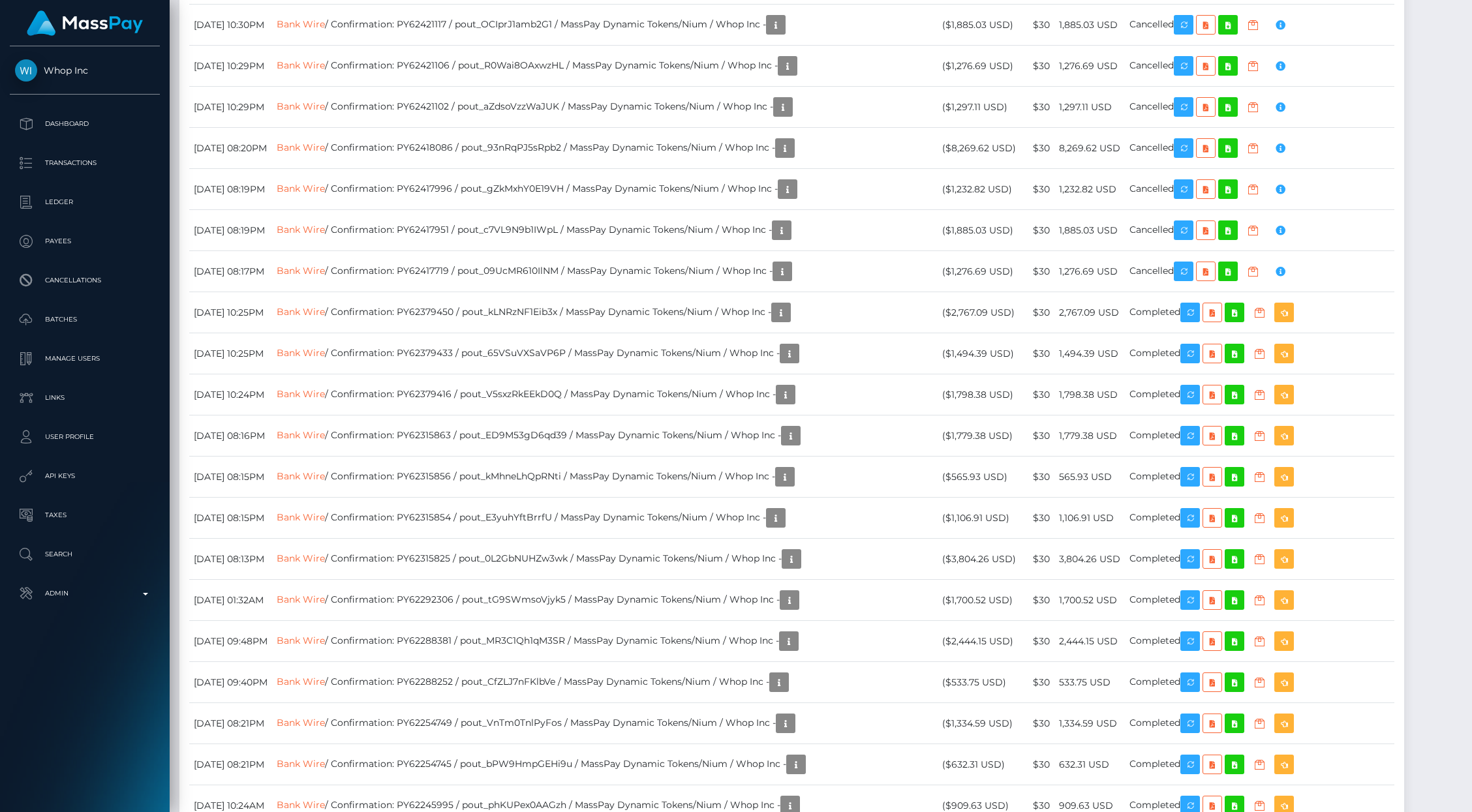
drag, startPoint x: 317, startPoint y: 305, endPoint x: 219, endPoint y: 402, distance: 137.9
click at [219, 402] on tbody "August 26, 2025 06:33PM Interac / pout_iTJuF3Pn7YKL8 / MassPay Dynamic Tokens/Z…" at bounding box center [791, 559] width 1205 height 1602
click at [219, 46] on td "August 25, 2025 10:30PM" at bounding box center [231, 25] width 83 height 41
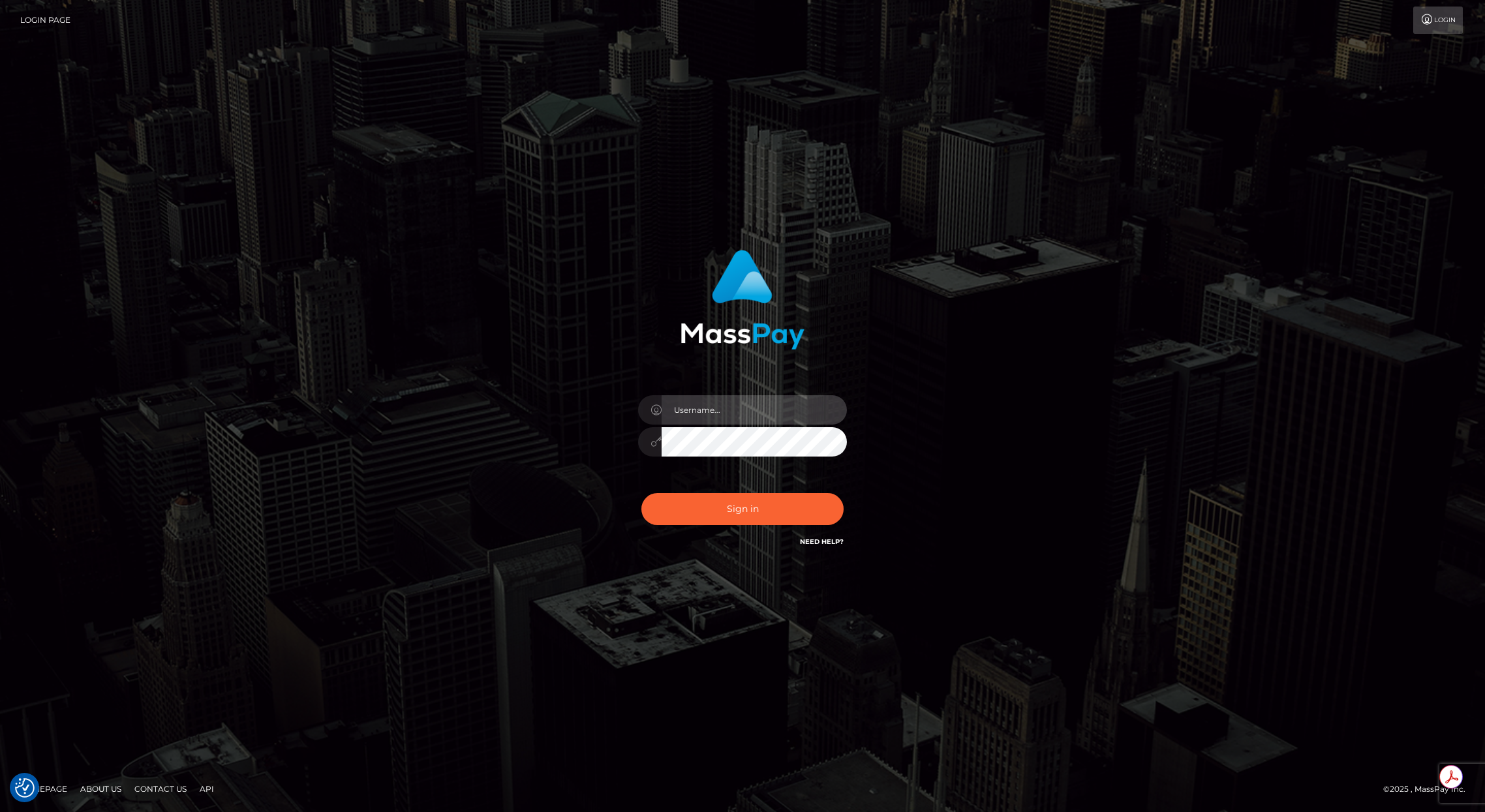
type input "brentg"
click at [722, 519] on button "Sign in" at bounding box center [742, 509] width 202 height 32
type input "brentg"
click at [707, 509] on button "Sign in" at bounding box center [742, 509] width 202 height 32
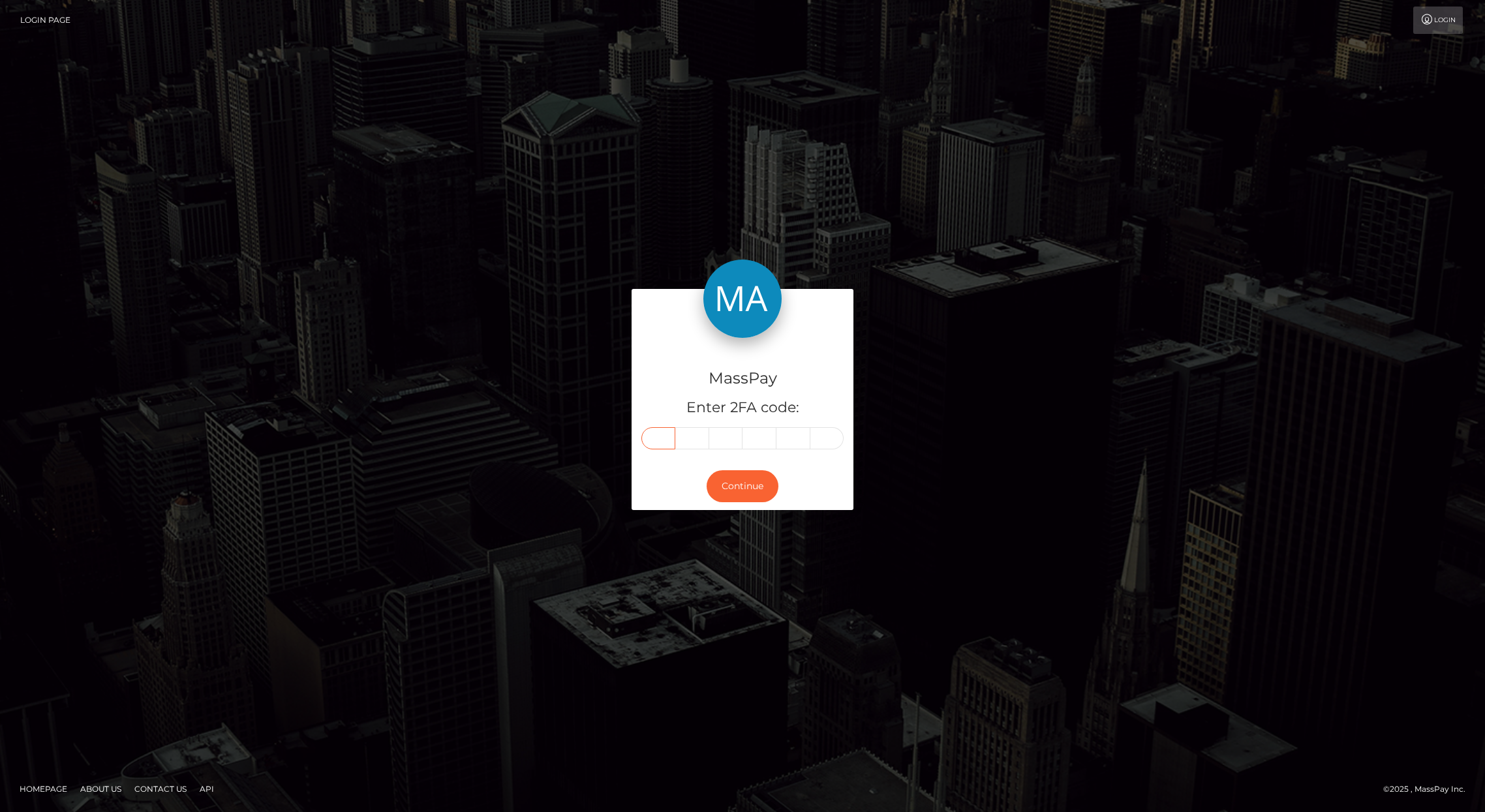
paste input "9"
type input "9"
type input "0"
type input "9"
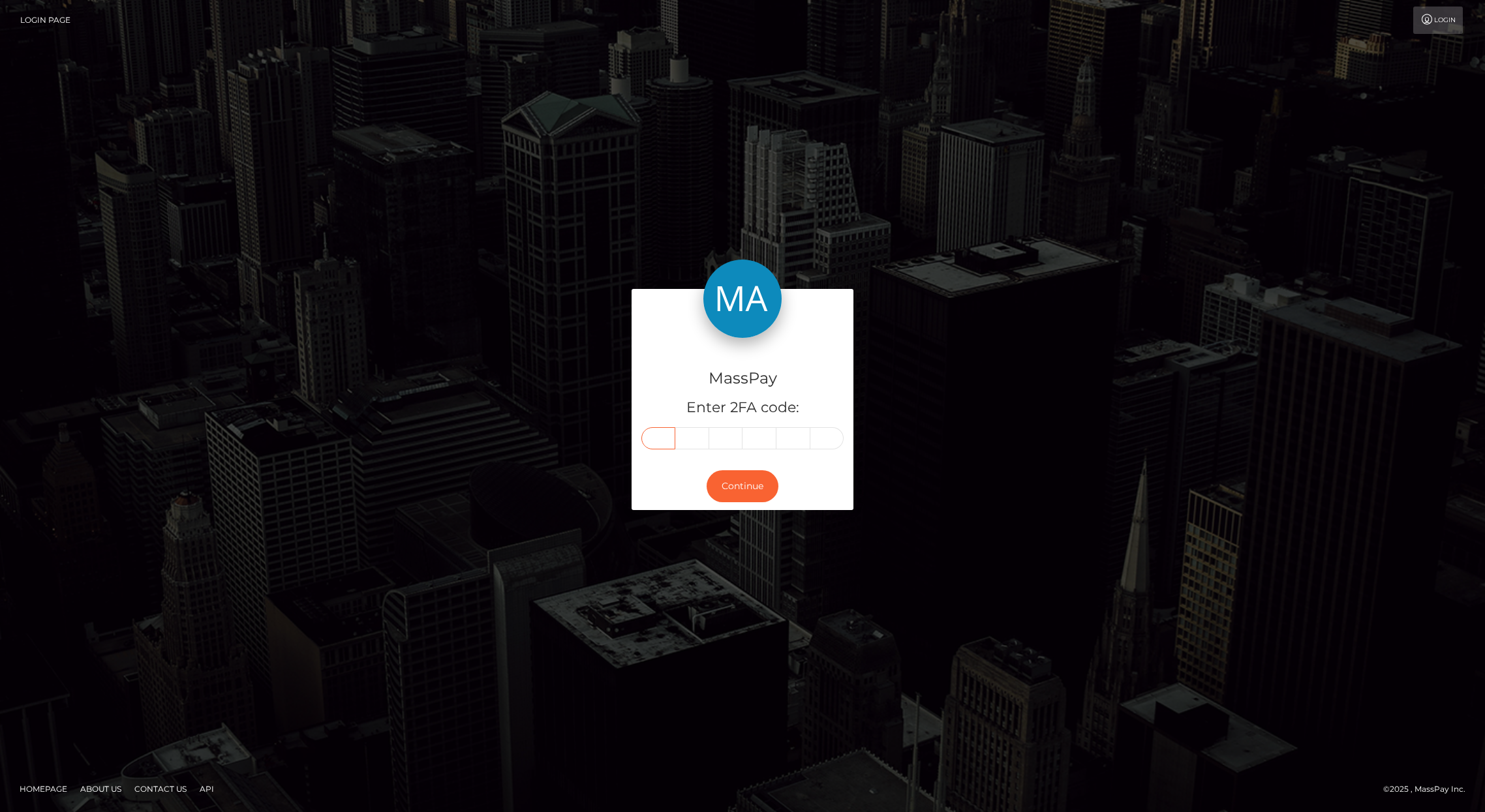
type input "7"
type input "3"
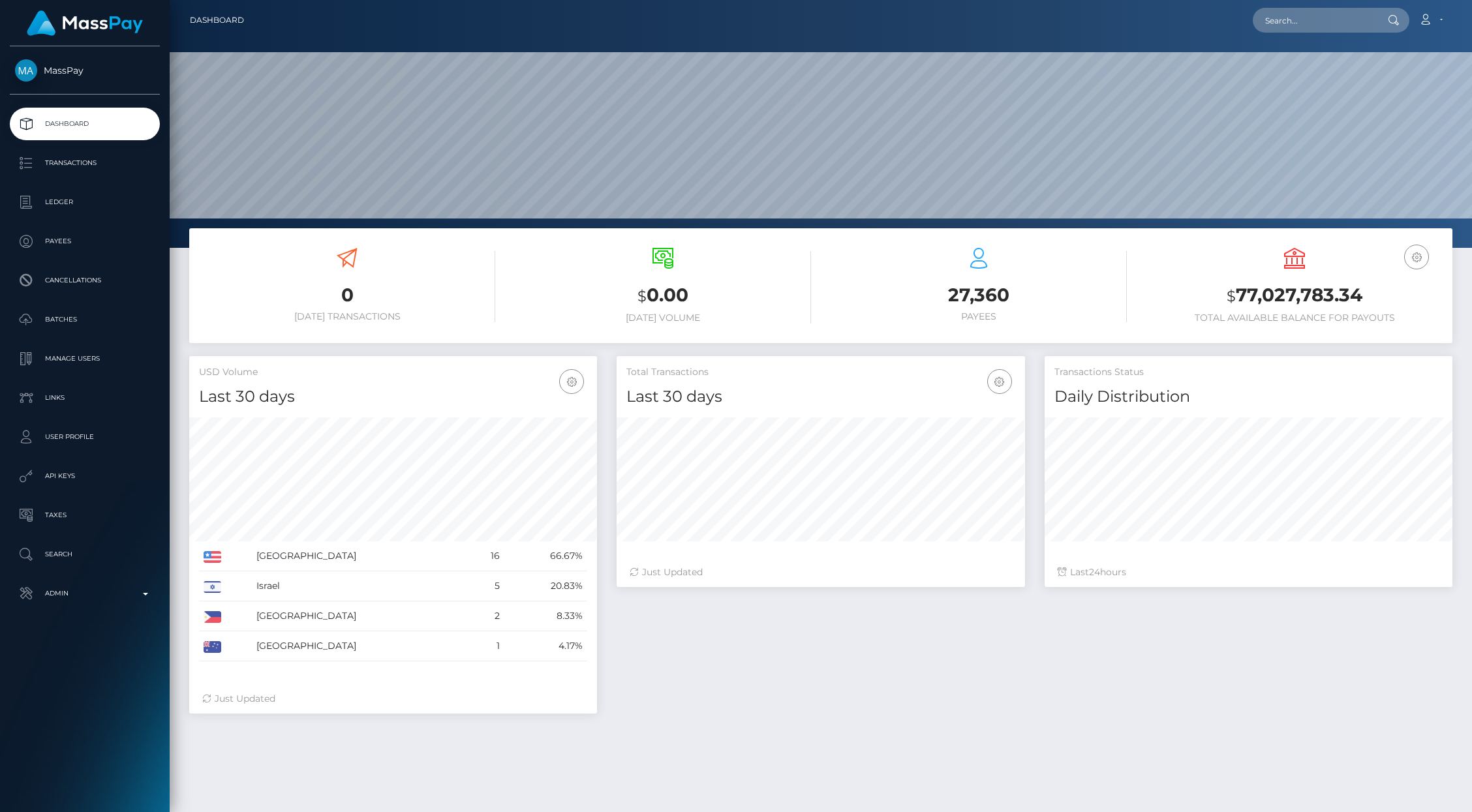
scroll to position [231, 408]
click at [1302, 18] on input "text" at bounding box center [1314, 20] width 123 height 25
paste input "pout_WY1e4oQl0E7n0"
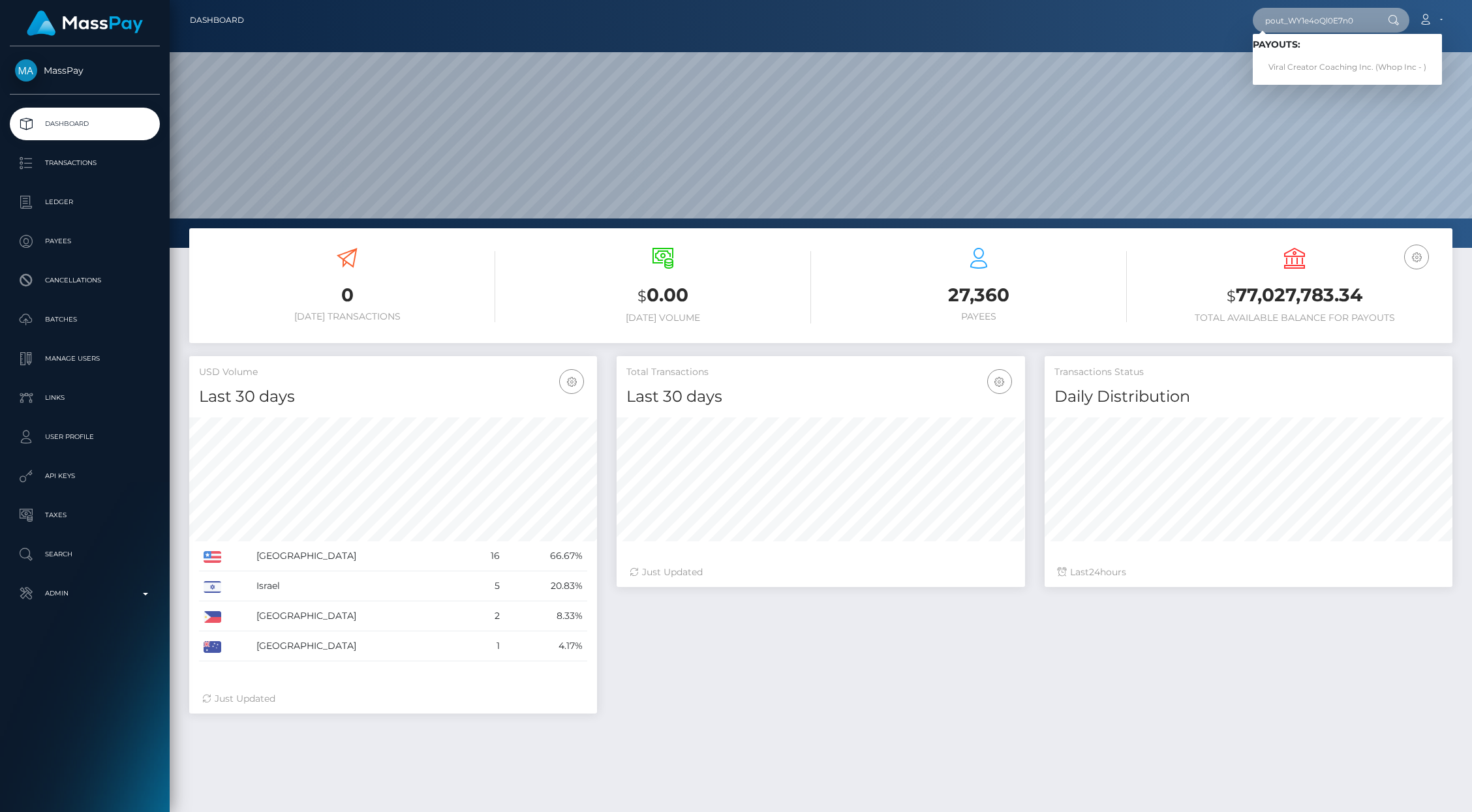
type input "pout_WY1e4oQl0E7n0"
click at [1306, 67] on link "Viral Creator Coaching Inc. (Whop Inc - )" at bounding box center [1346, 67] width 189 height 24
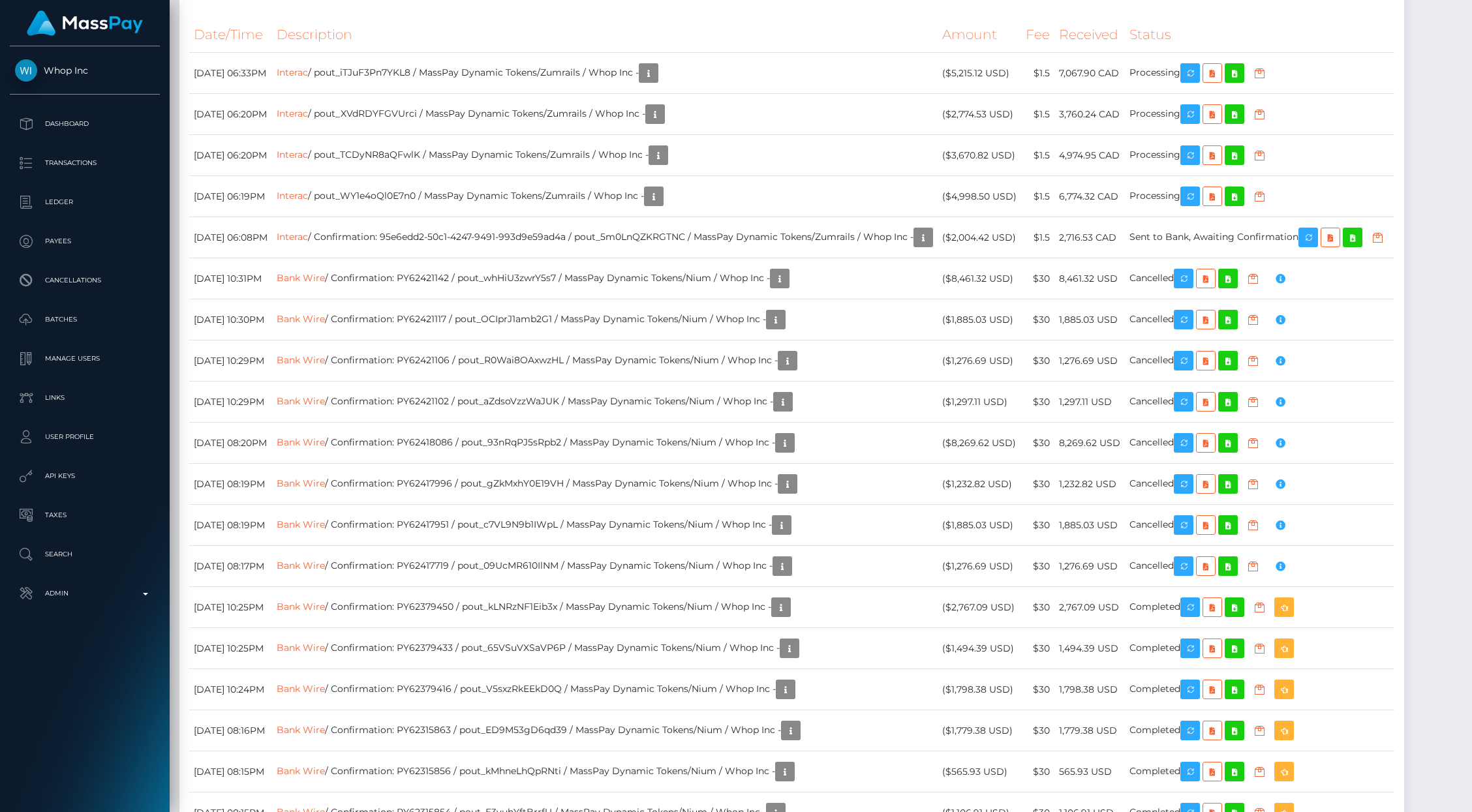
scroll to position [1052, 0]
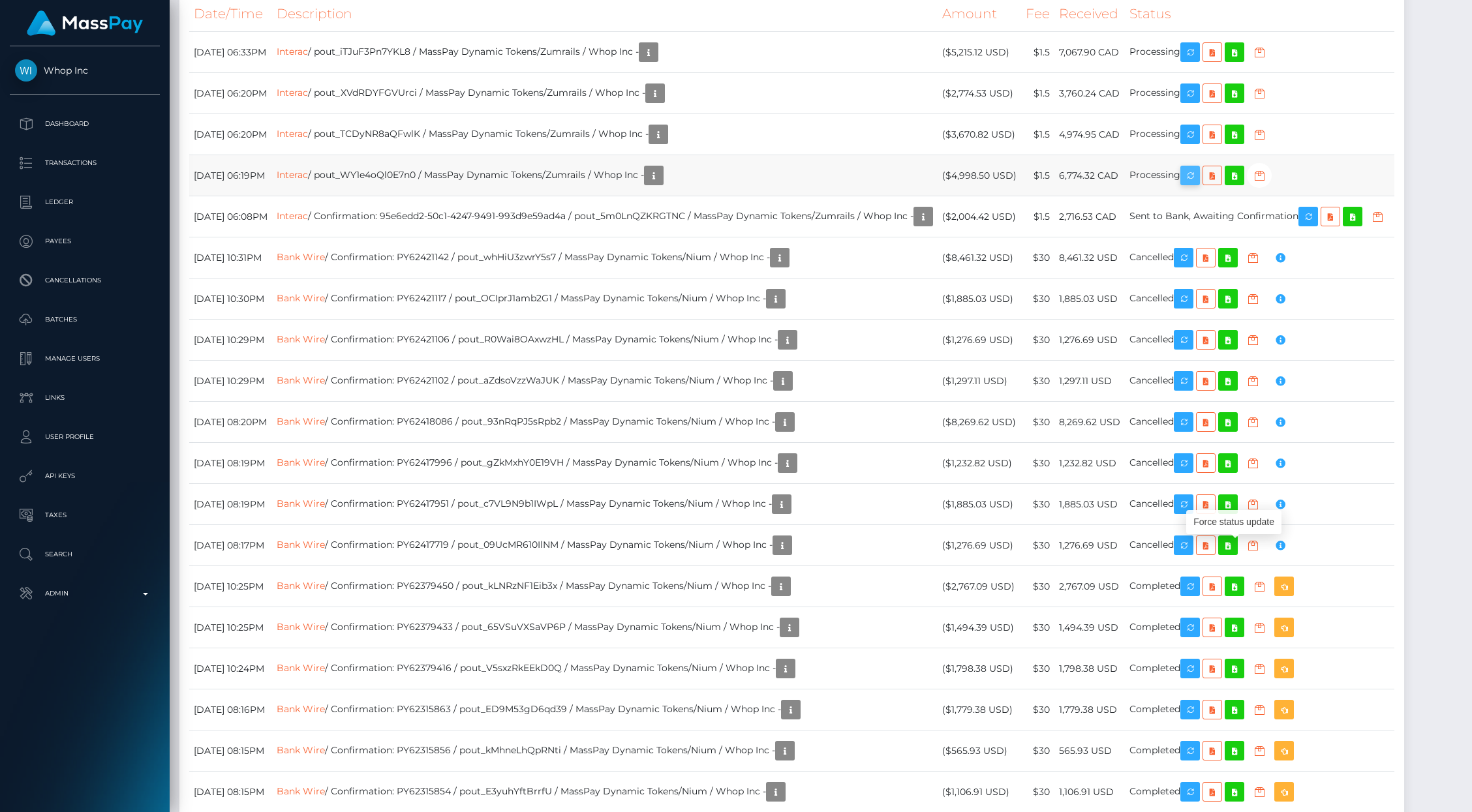
click at [1198, 184] on icon "button" at bounding box center [1190, 175] width 16 height 16
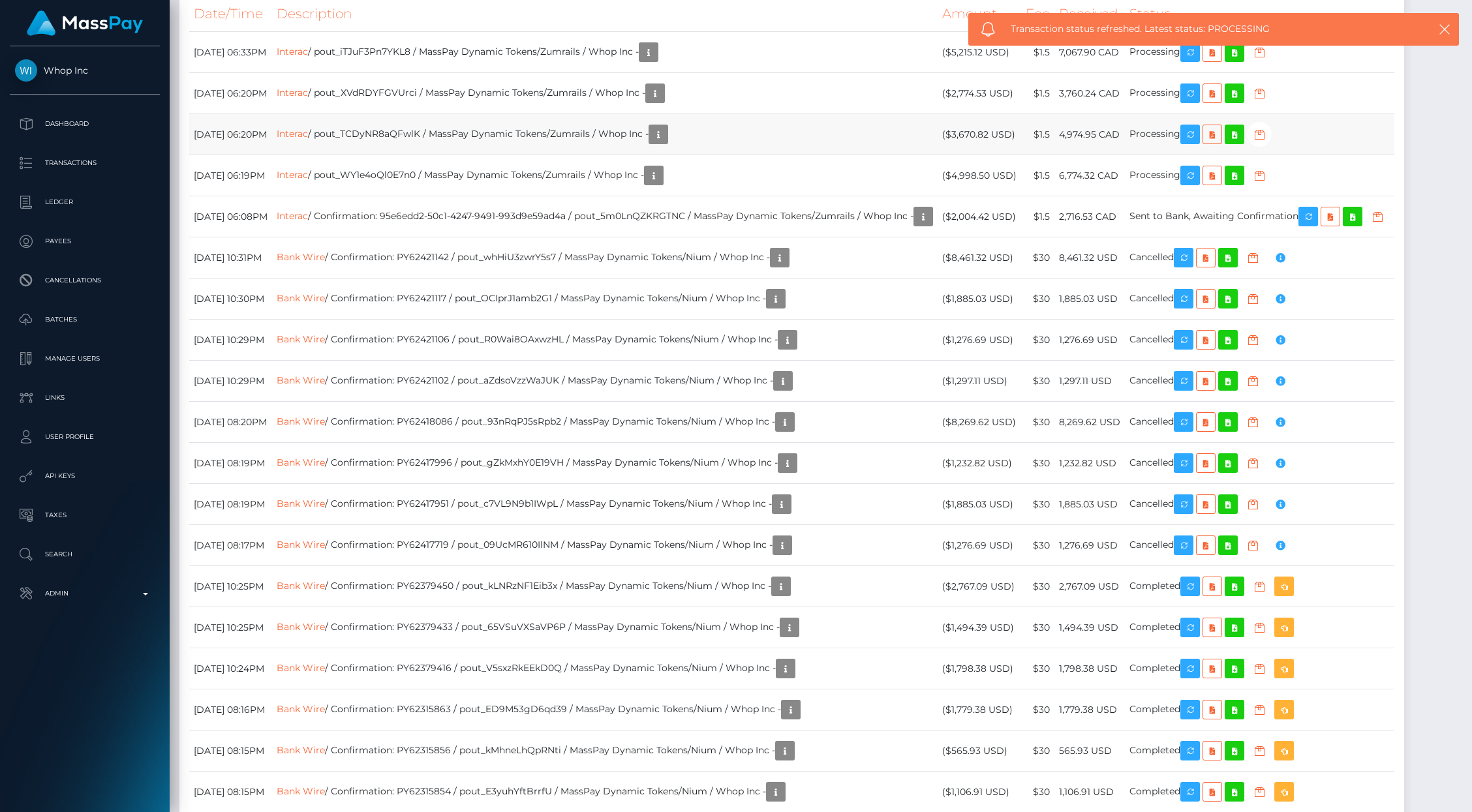
click at [1021, 155] on td "($3,670.82 USD)" at bounding box center [979, 134] width 83 height 41
click at [67, 600] on p "Admin" at bounding box center [84, 593] width 140 height 20
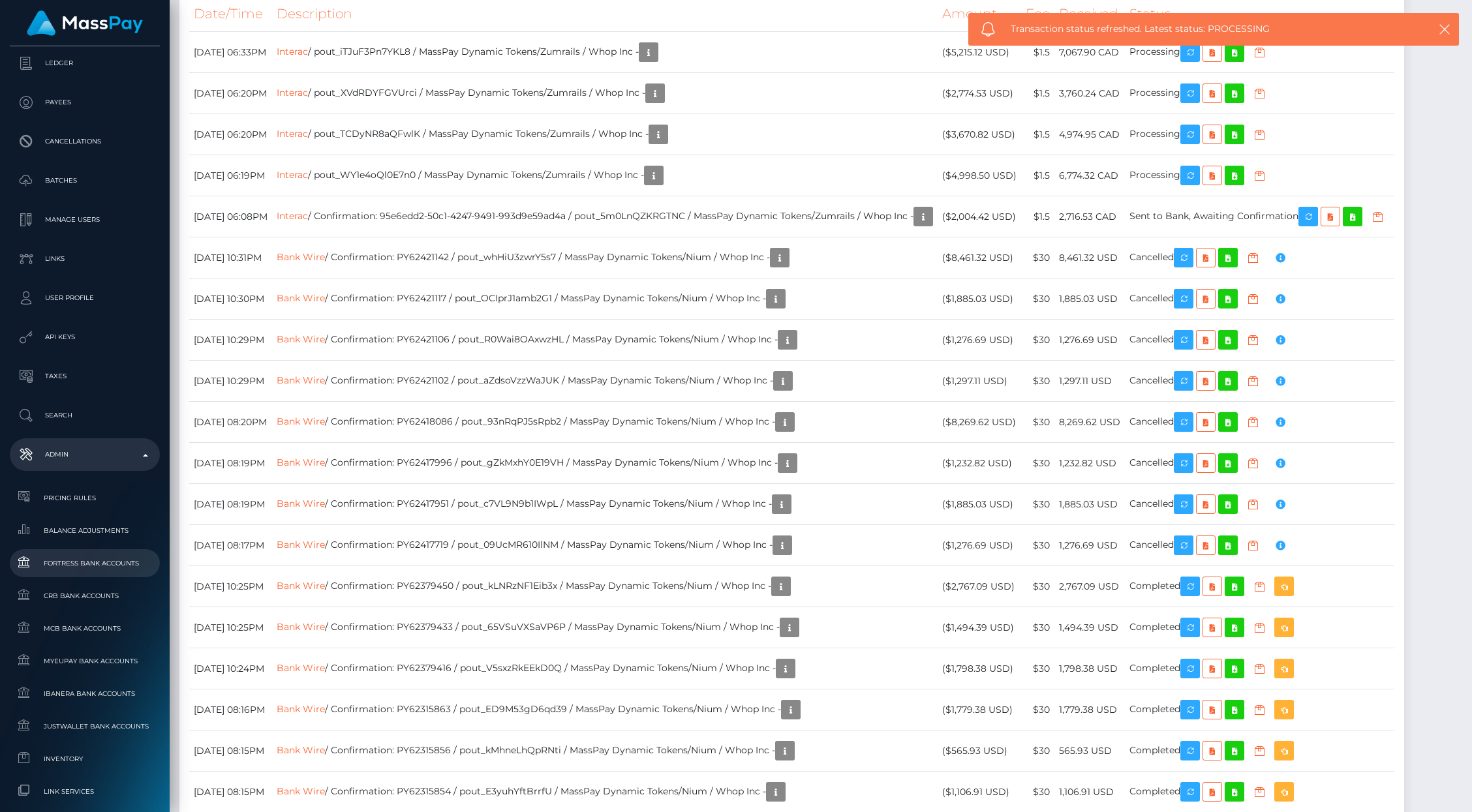
scroll to position [342, 0]
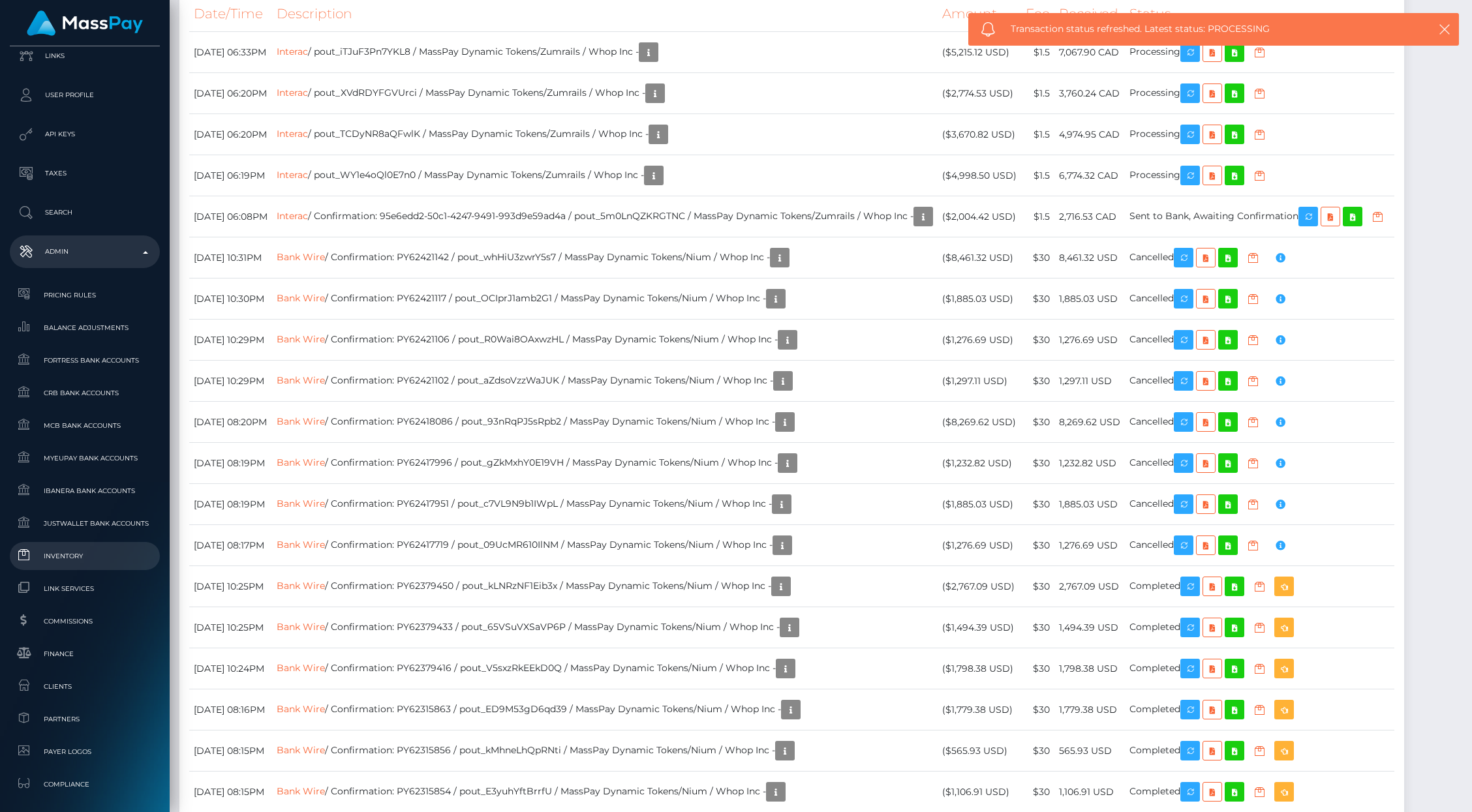
click at [105, 560] on span "Inventory" at bounding box center [84, 556] width 140 height 15
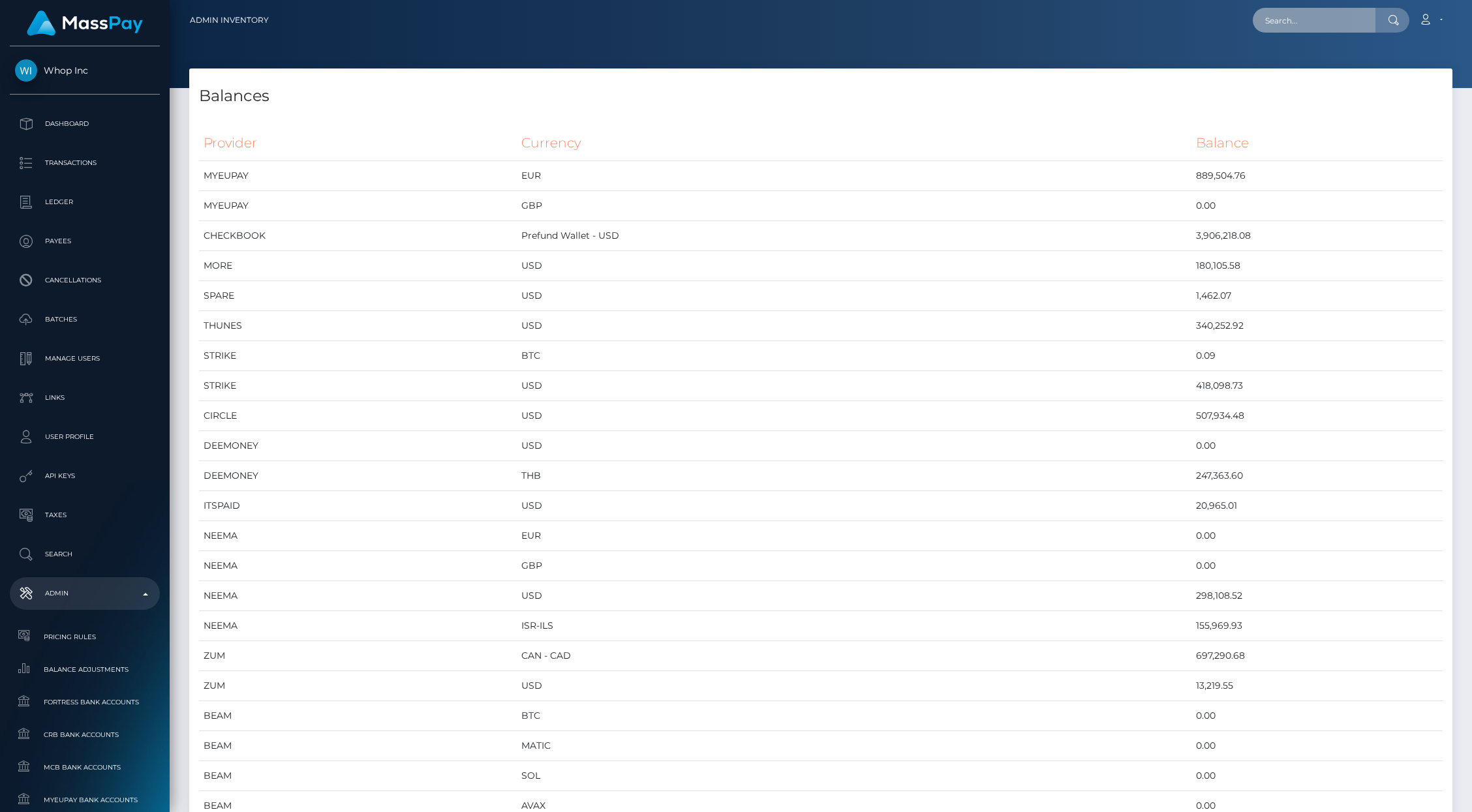
click at [1285, 28] on input "text" at bounding box center [1314, 20] width 123 height 25
paste input "pout_L26SFQ5kyM1WU"
type input "pout_L26SFQ5kyM1WU"
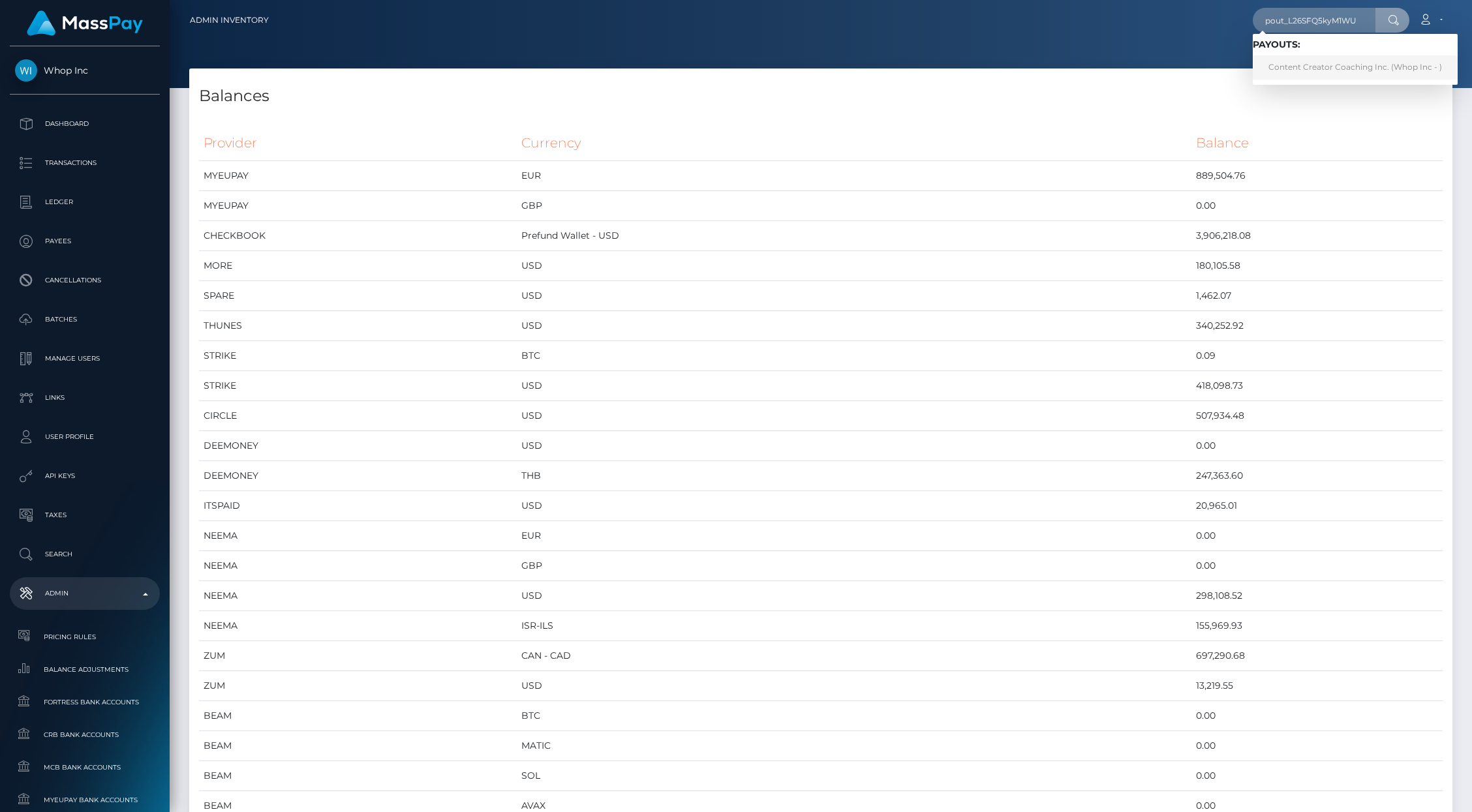
click at [1304, 69] on link "Content Creator Coaching Inc. (Whop Inc - )" at bounding box center [1354, 67] width 205 height 24
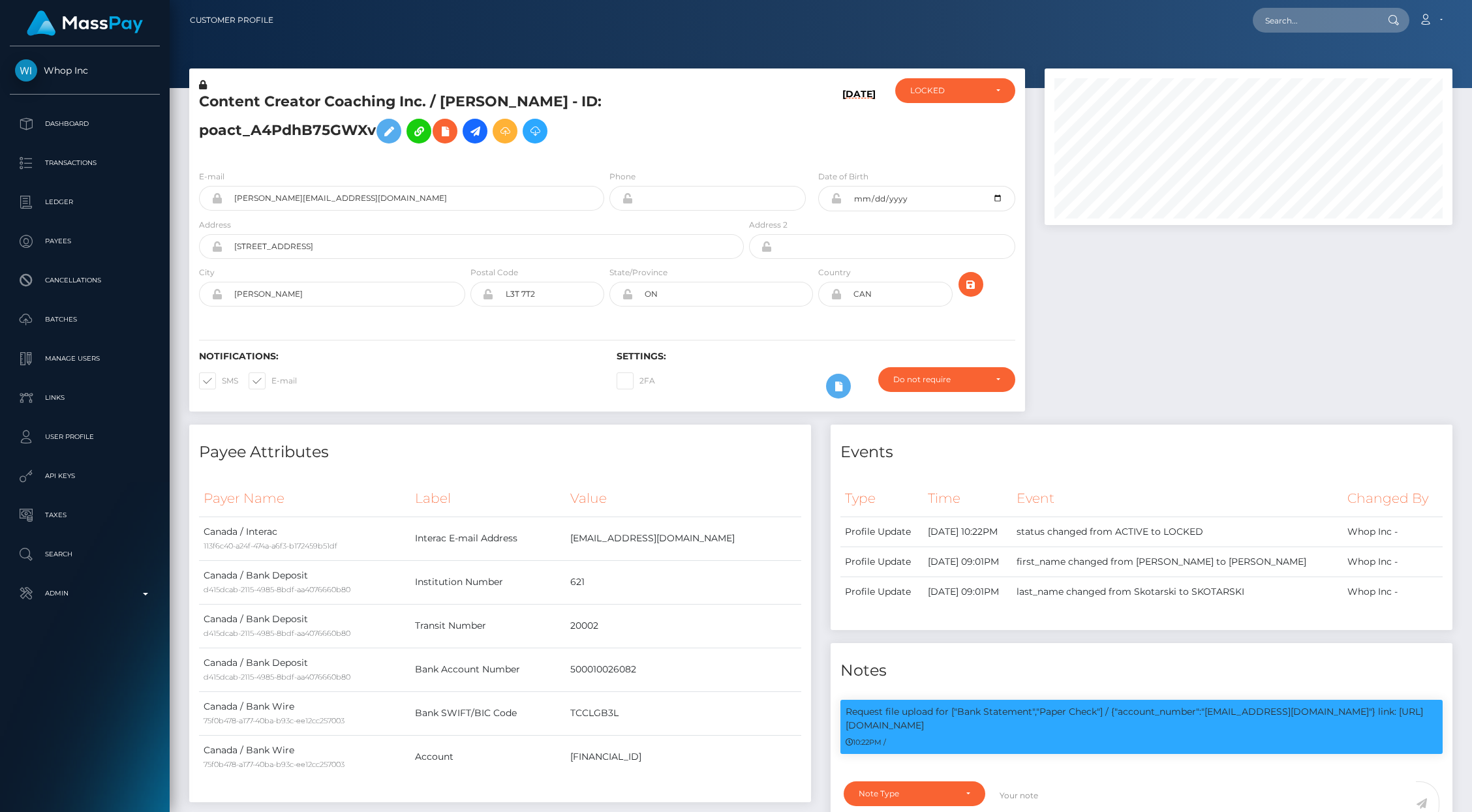
scroll to position [156, 408]
click at [962, 103] on div "ACTIVE DEACTIVE CLOSED LOCKED LOCKED" at bounding box center [955, 119] width 139 height 81
click at [952, 100] on div "LOCKED" at bounding box center [954, 90] width 120 height 25
click at [937, 123] on span "ACTIVE" at bounding box center [925, 126] width 30 height 12
select select "ACTIVE"
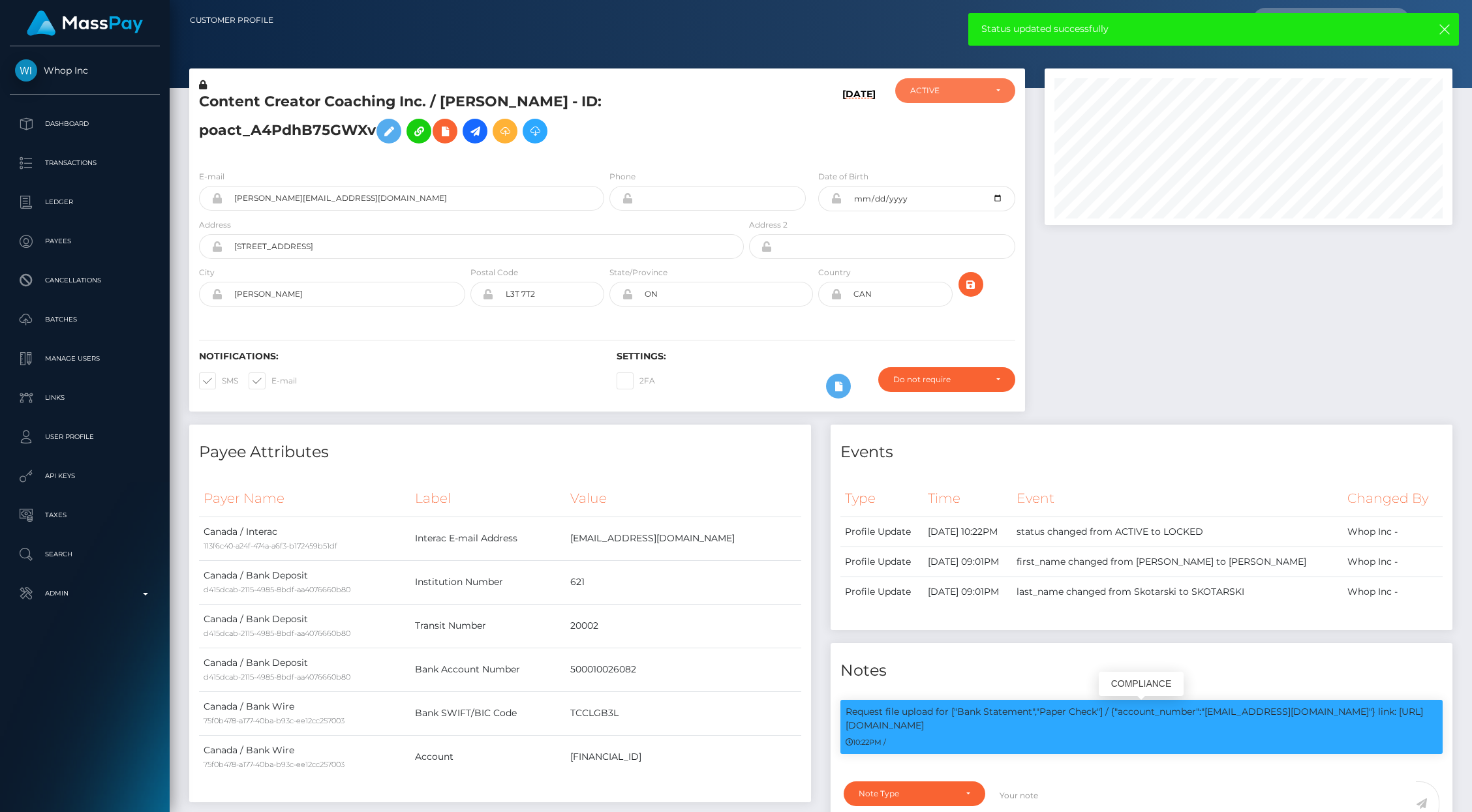
scroll to position [392, 0]
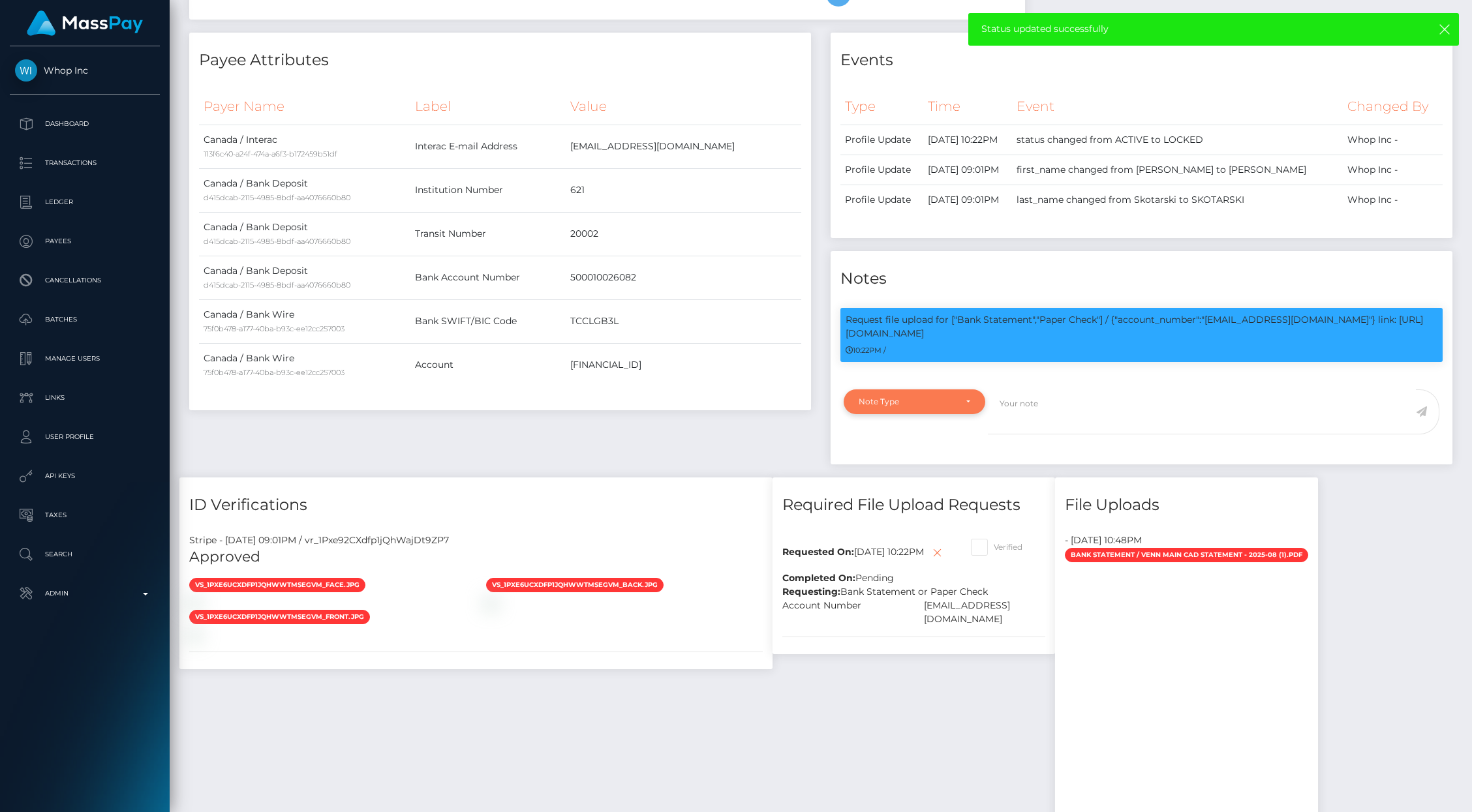
click at [964, 407] on div "Note Type" at bounding box center [913, 401] width 142 height 25
click at [922, 492] on span "Clear Compliance" at bounding box center [894, 492] width 69 height 12
select select "CLEAR_COMPLIANCE"
click at [1032, 412] on textarea at bounding box center [1202, 411] width 428 height 45
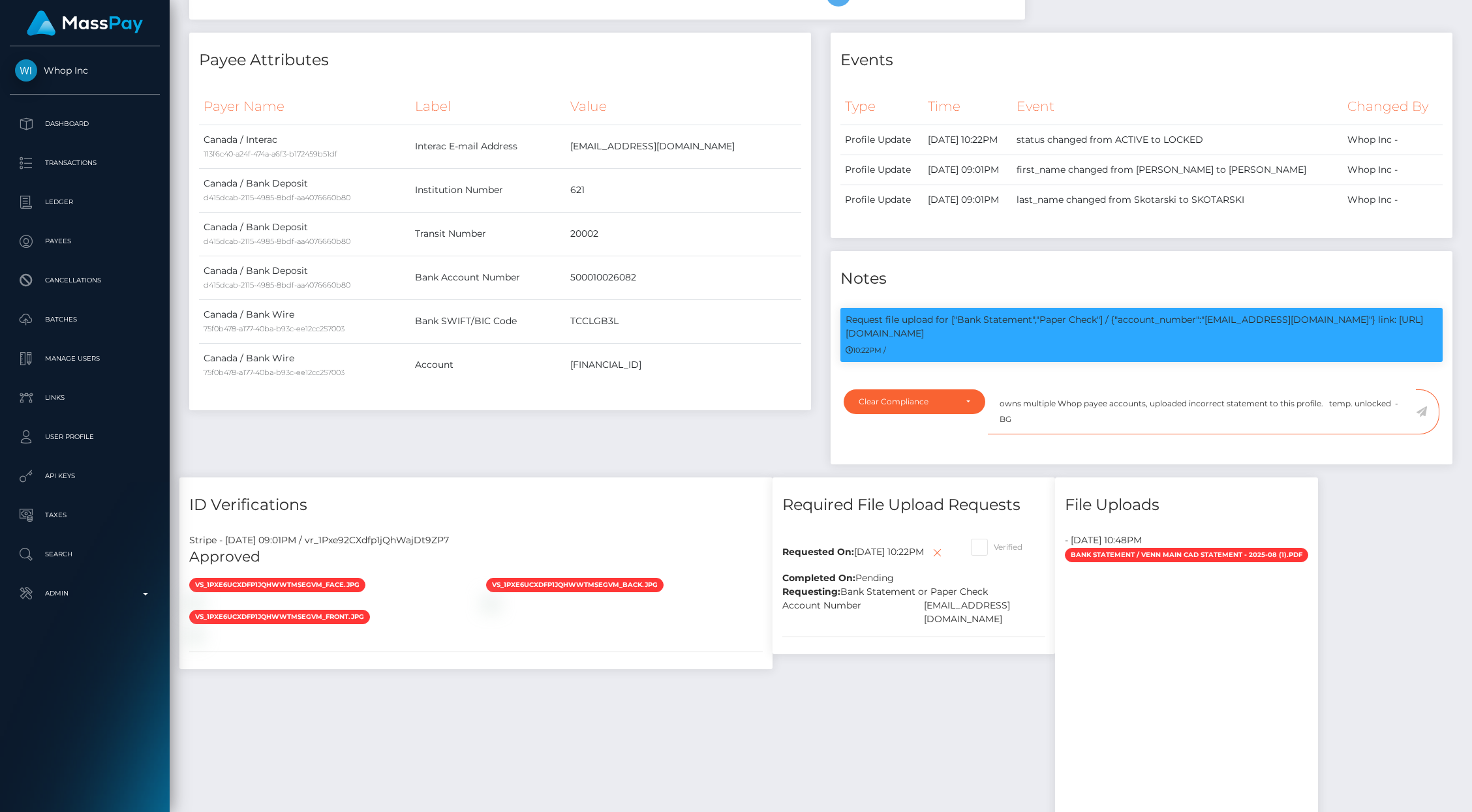
type textarea "owns multiple Whop payee accounts, uploaded incorrect statement to this profile…"
click at [1420, 413] on icon at bounding box center [1420, 411] width 11 height 11
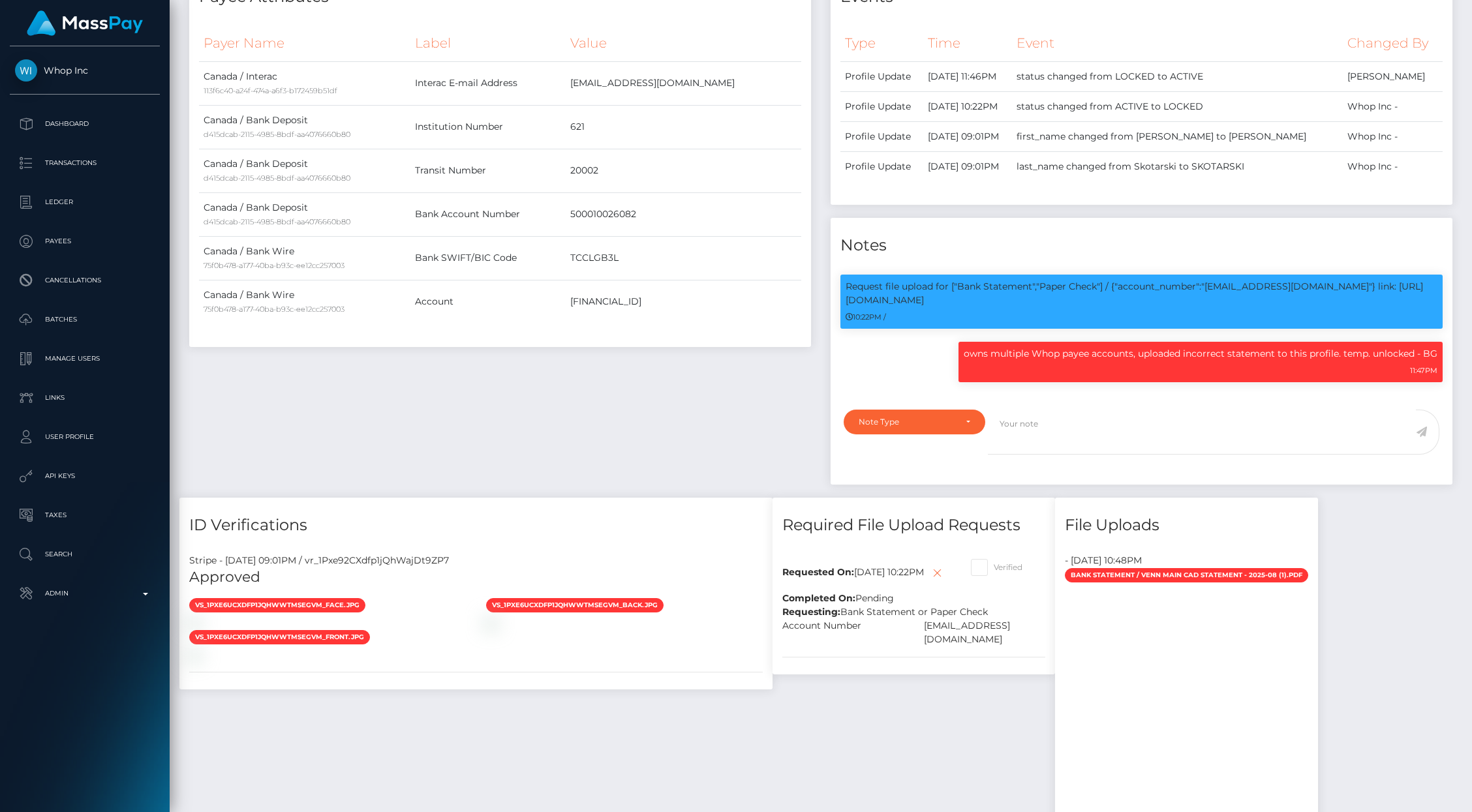
scroll to position [1090, 0]
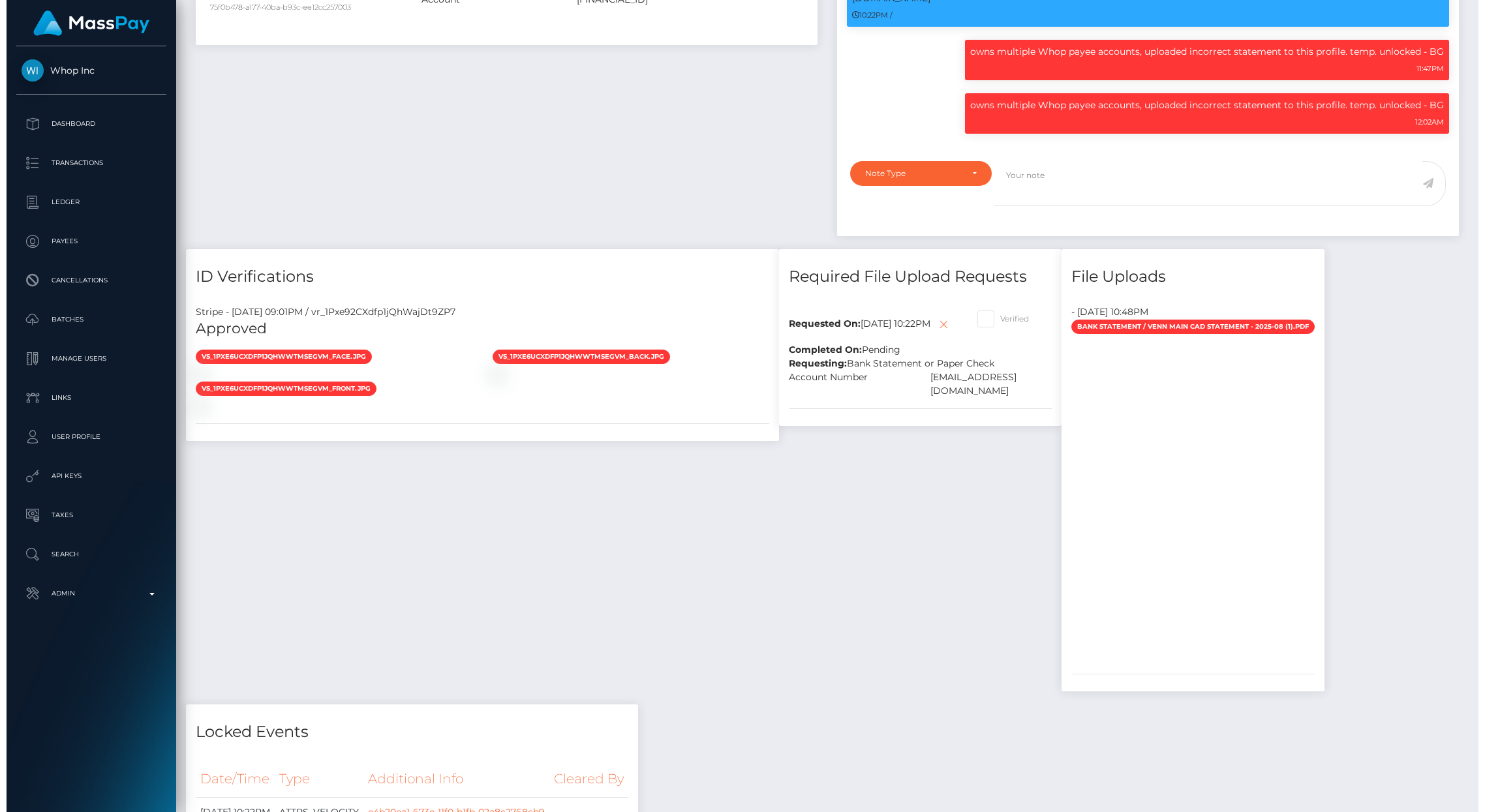
scroll to position [1375, 0]
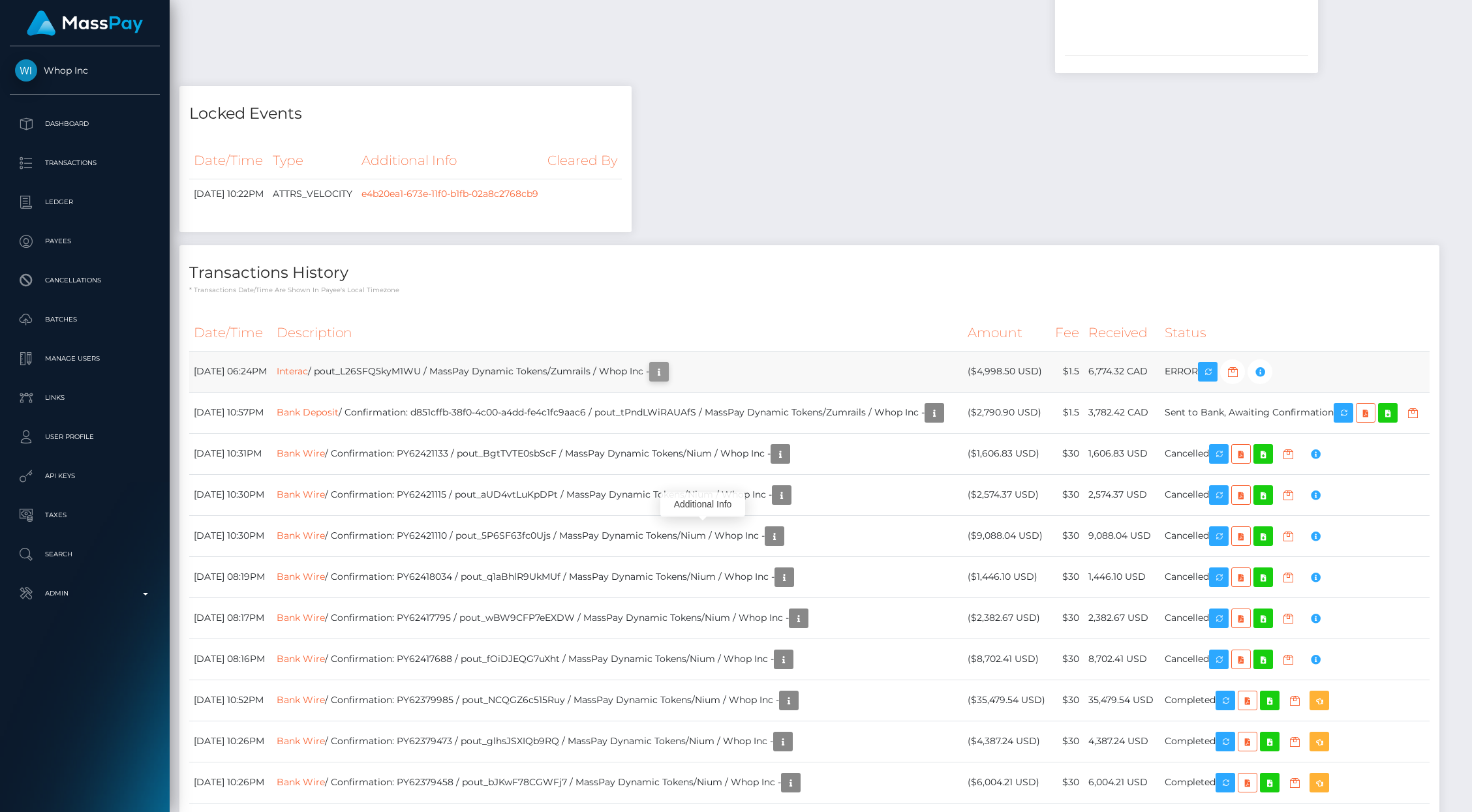
click at [667, 380] on icon "button" at bounding box center [659, 371] width 16 height 16
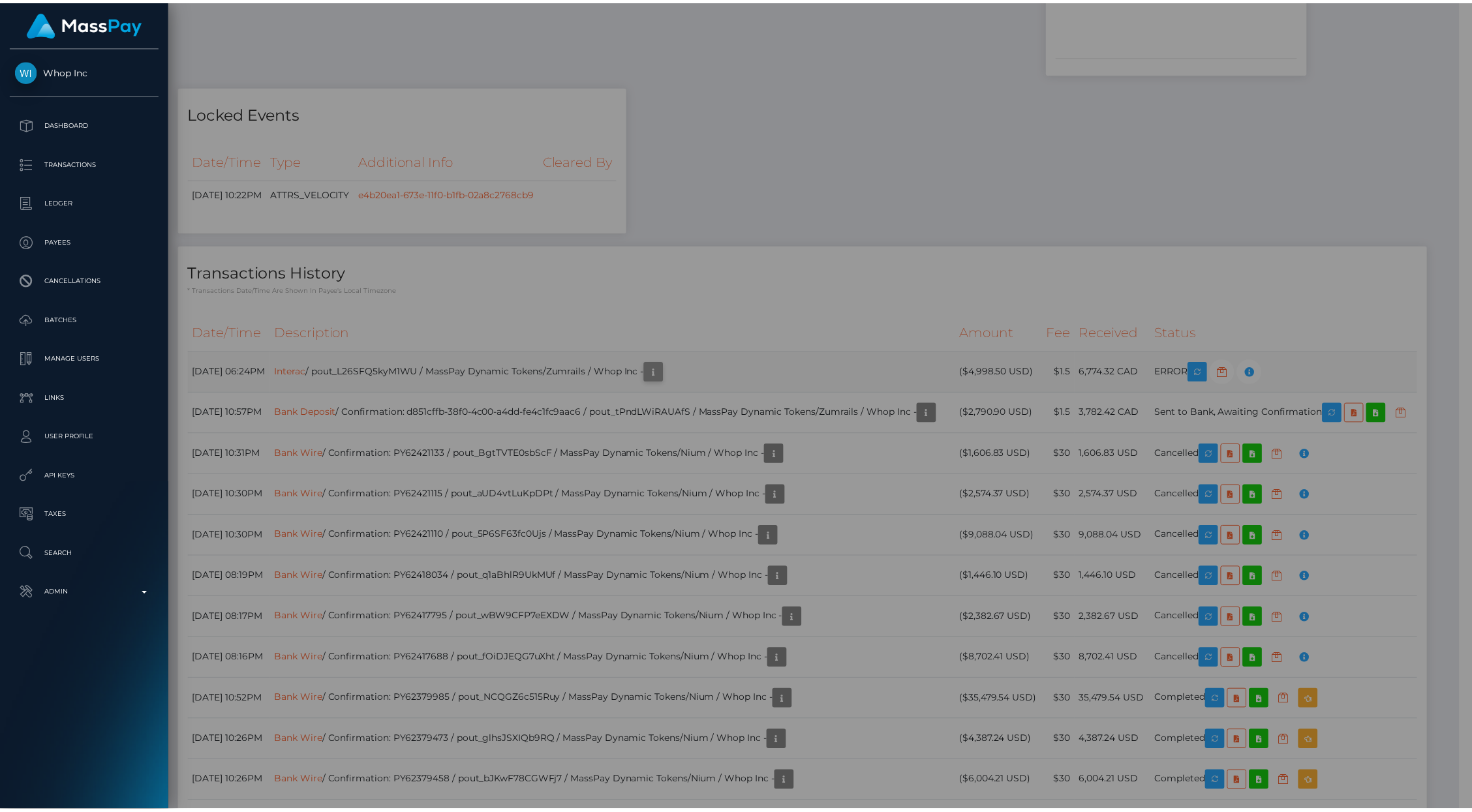
scroll to position [651925, 651894]
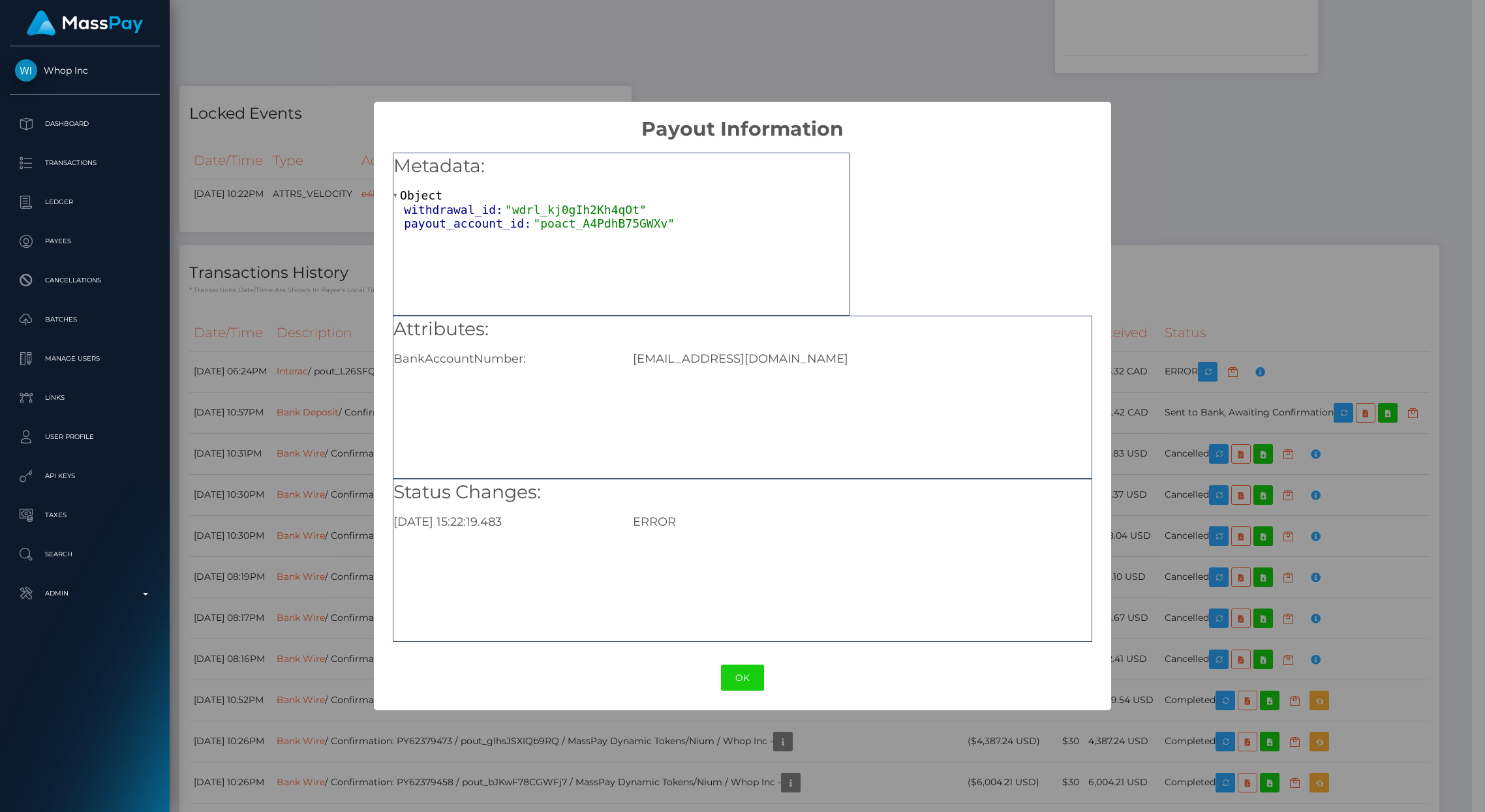
click at [1300, 254] on div "× Payout Information Metadata: Object withdrawal_id: "wdrl_kj0gIh2Kh4qOt" payou…" at bounding box center [742, 406] width 1485 height 812
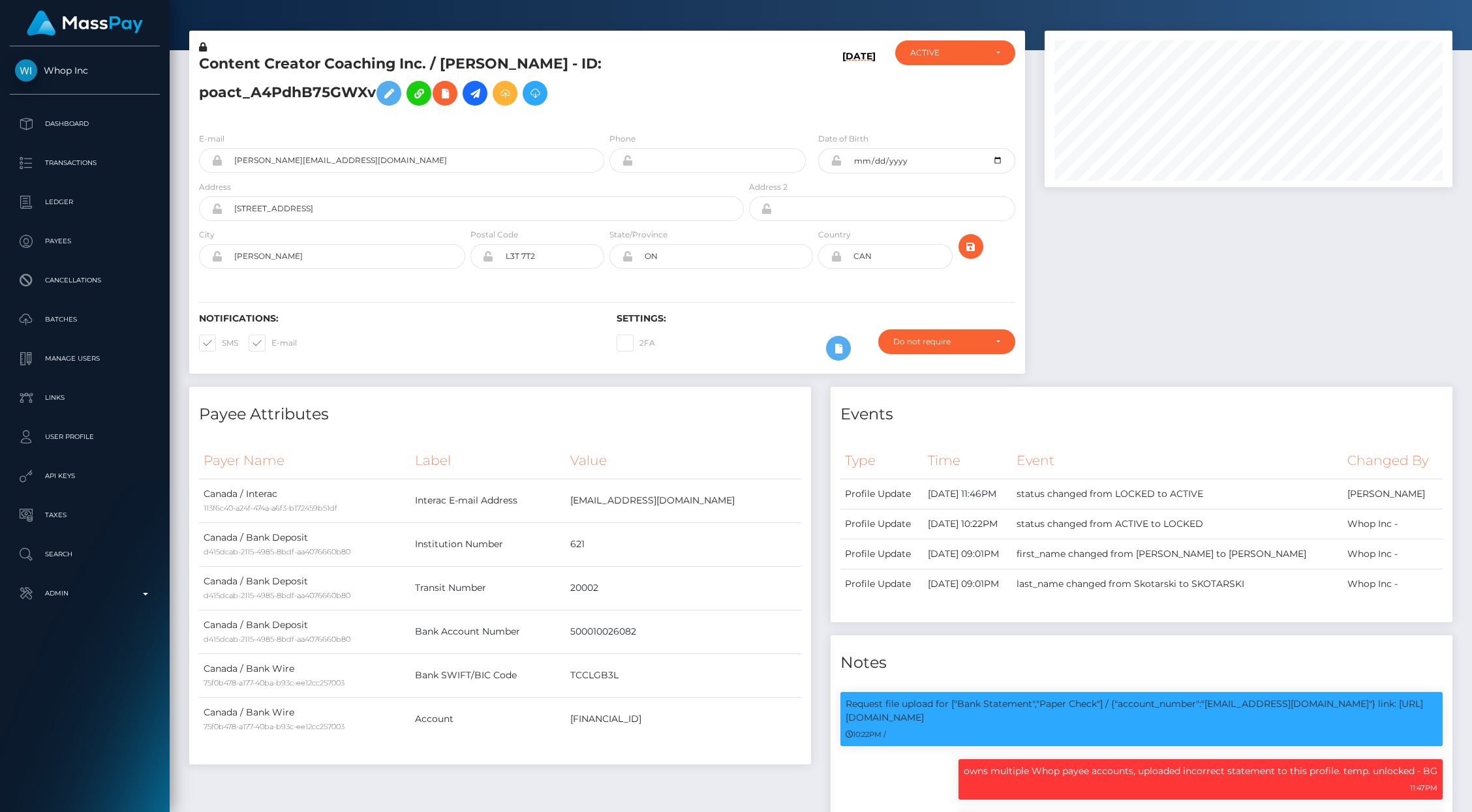
scroll to position [0, 0]
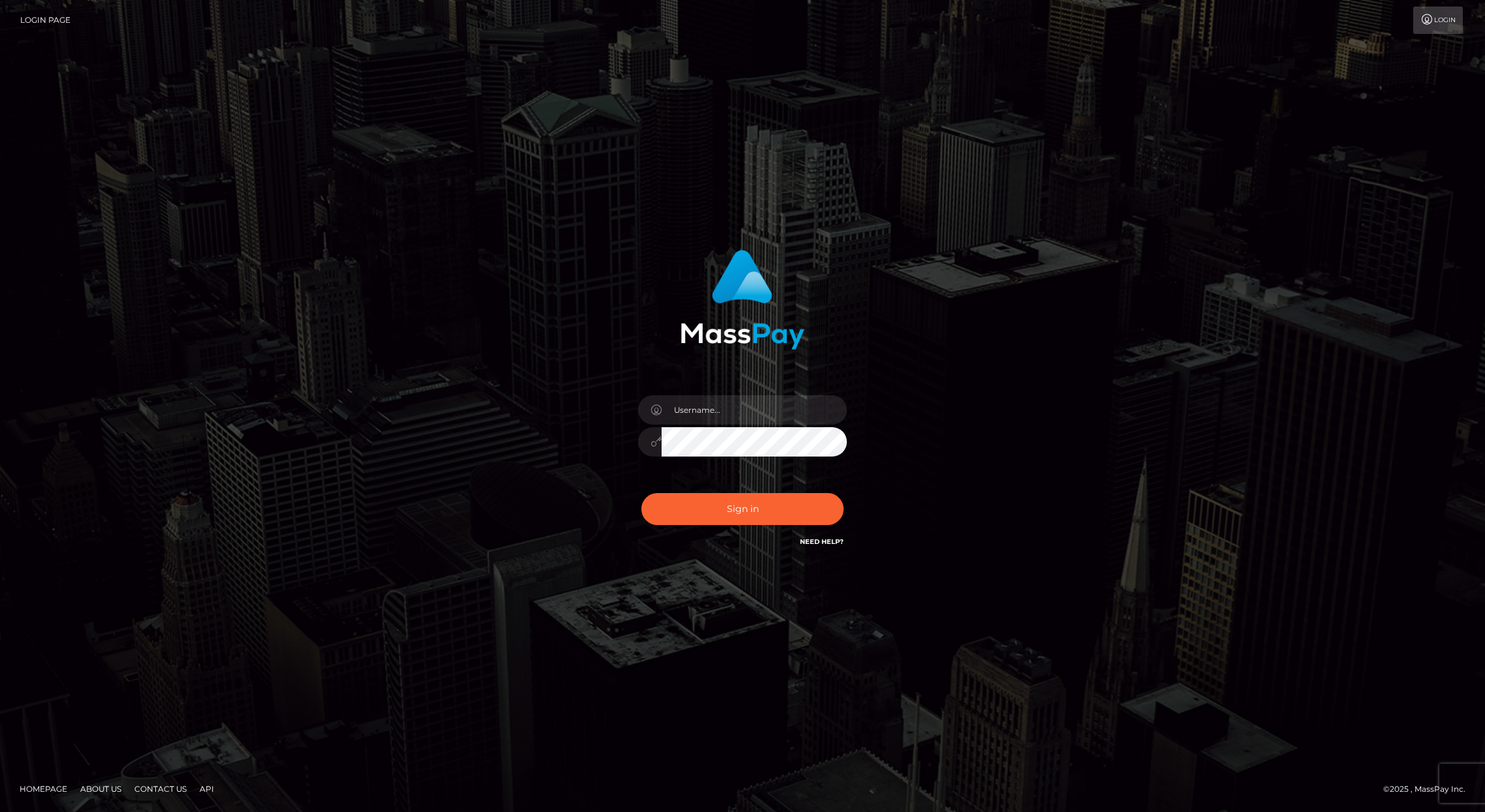
type input "brentg"
